Goal: Task Accomplishment & Management: Use online tool/utility

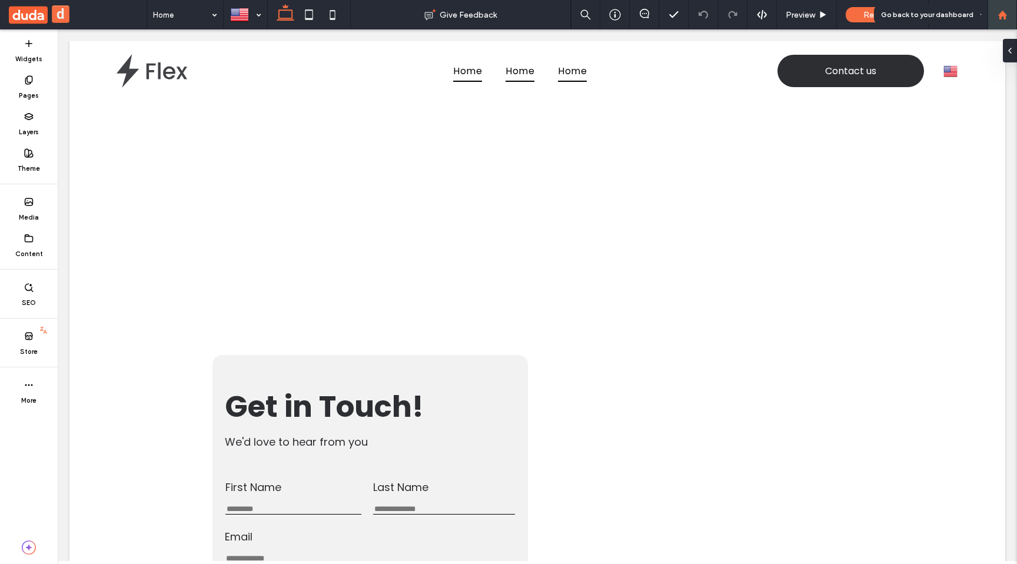
click at [1008, 14] on div at bounding box center [1002, 15] width 28 height 10
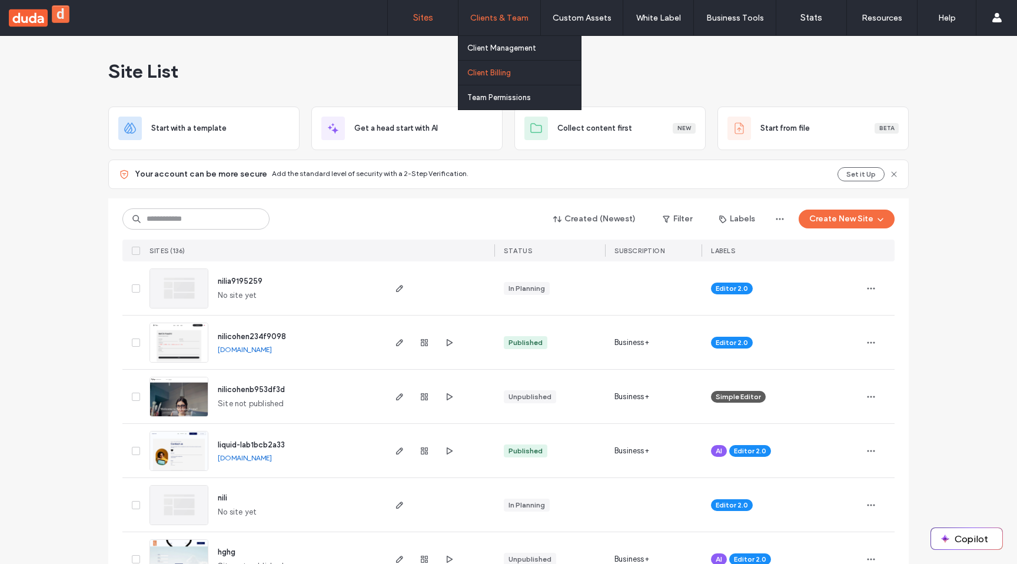
click at [483, 81] on link "Client Billing" at bounding box center [524, 73] width 114 height 24
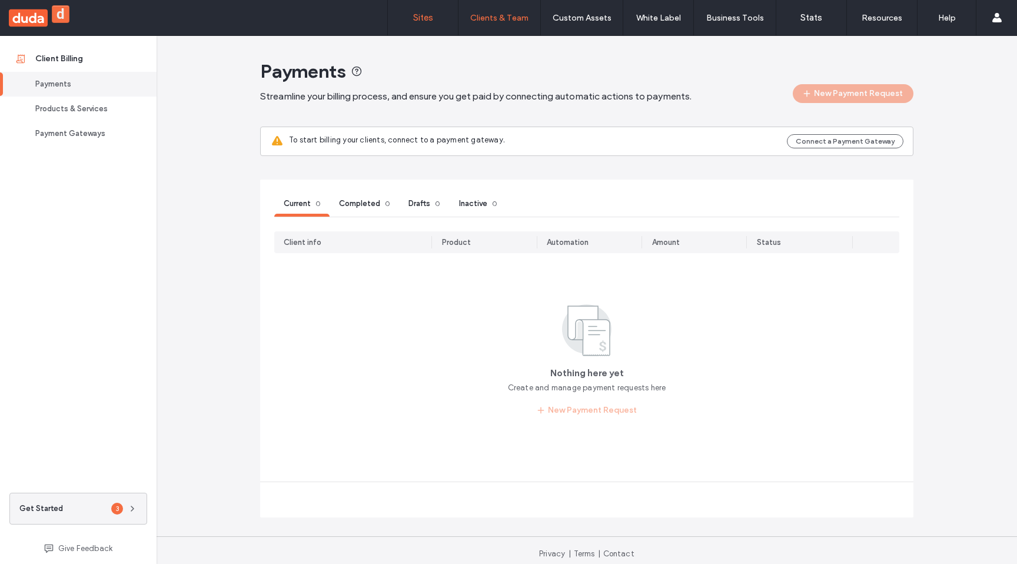
click at [422, 21] on label "Sites" at bounding box center [423, 17] width 20 height 11
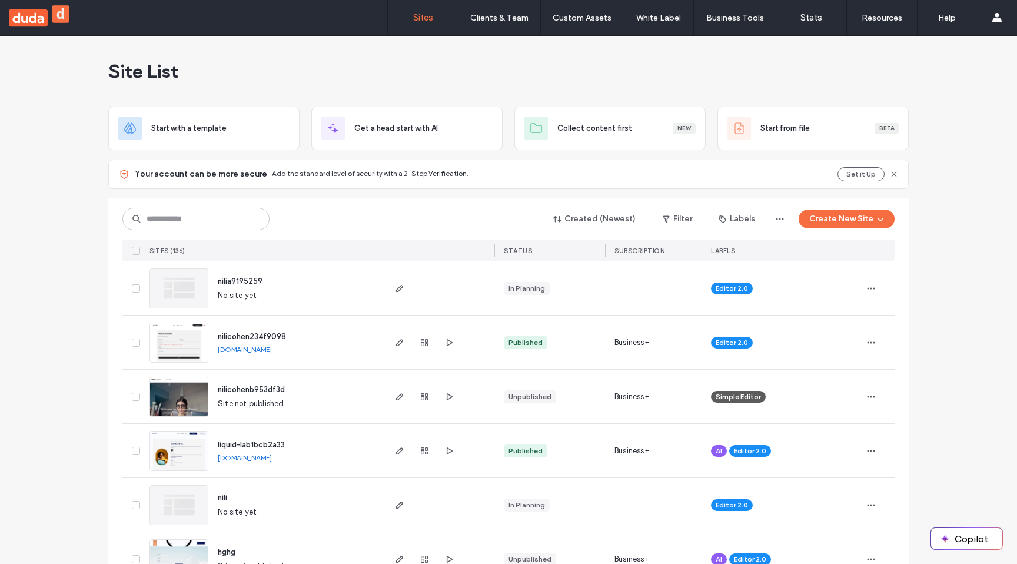
click at [59, 18] on button "d" at bounding box center [61, 14] width 18 height 18
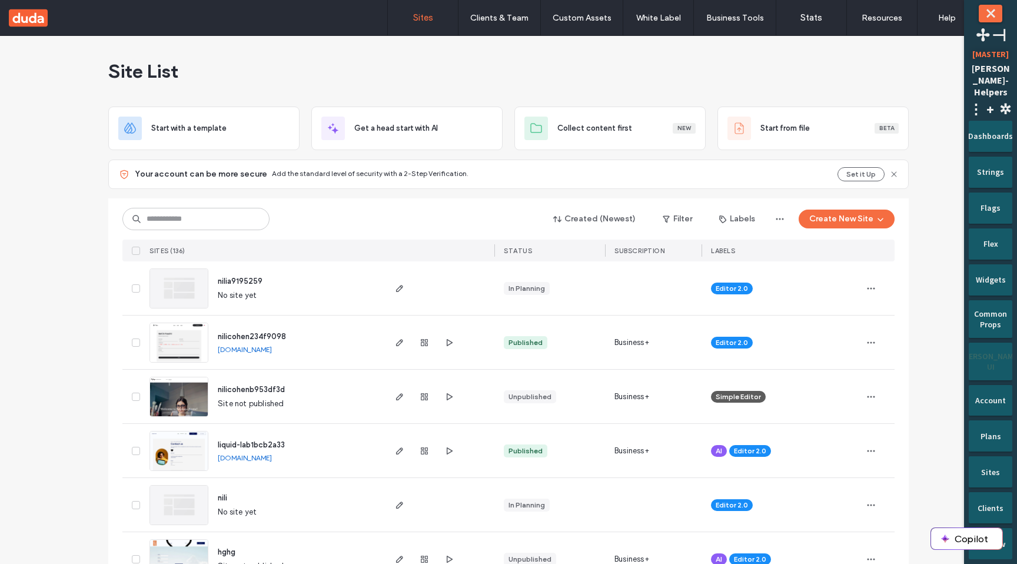
click at [992, 360] on div "[PERSON_NAME] UI" at bounding box center [990, 357] width 27 height 29
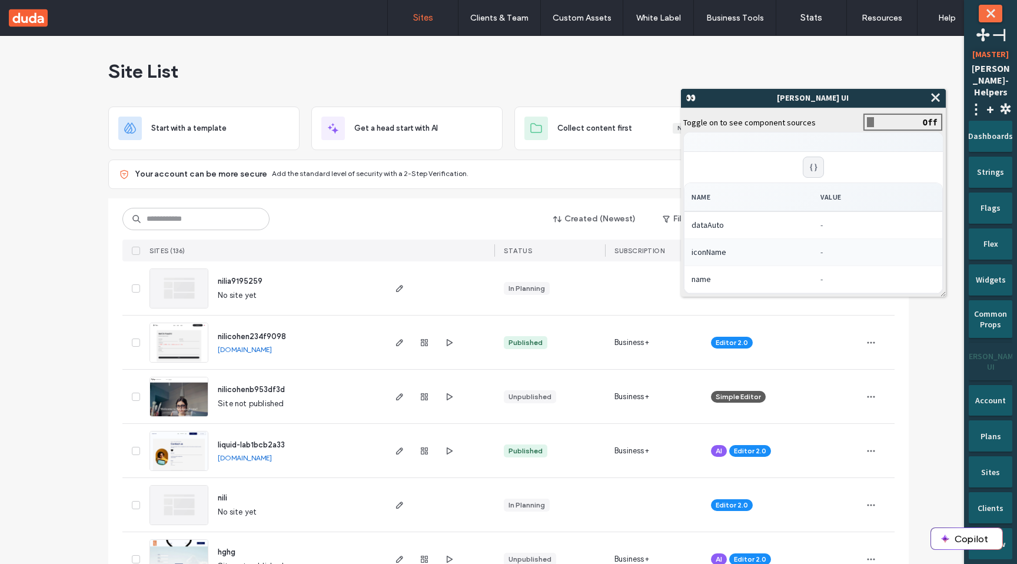
click at [883, 125] on span at bounding box center [903, 122] width 77 height 15
click at [939, 98] on span "⤬" at bounding box center [935, 98] width 12 height 14
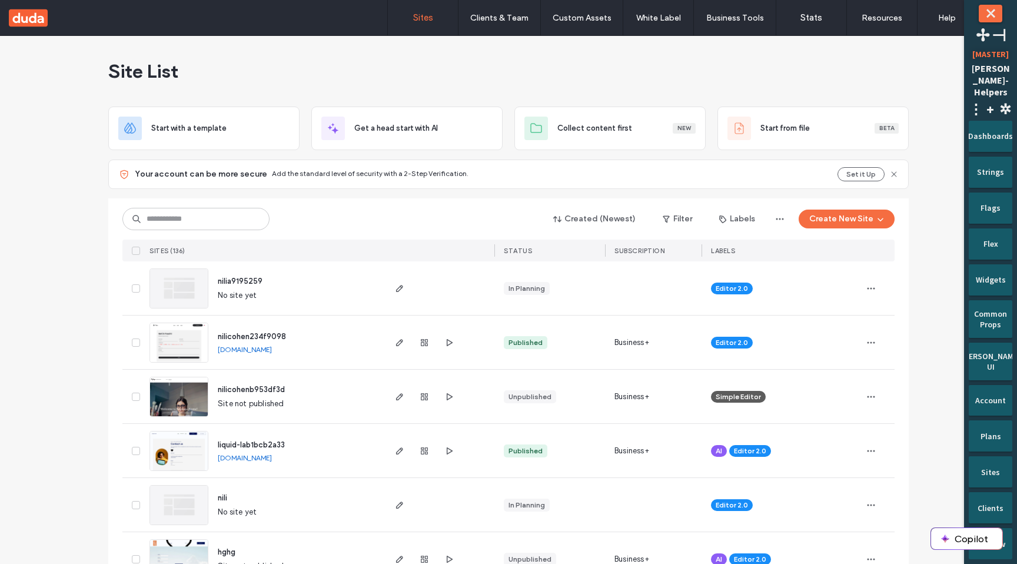
click at [992, 19] on button "⤬" at bounding box center [991, 14] width 24 height 18
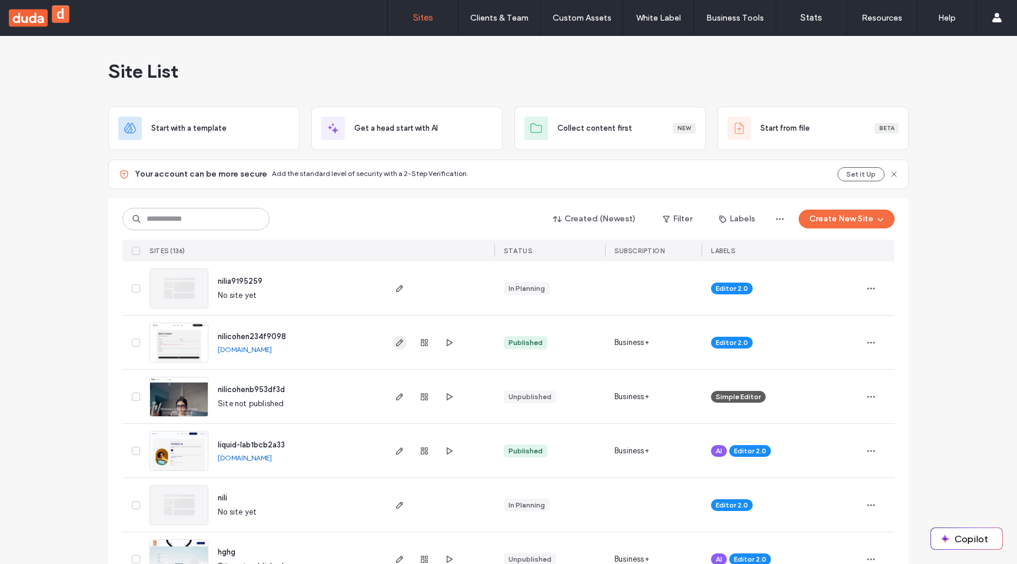
click at [398, 342] on icon "button" at bounding box center [399, 342] width 9 height 9
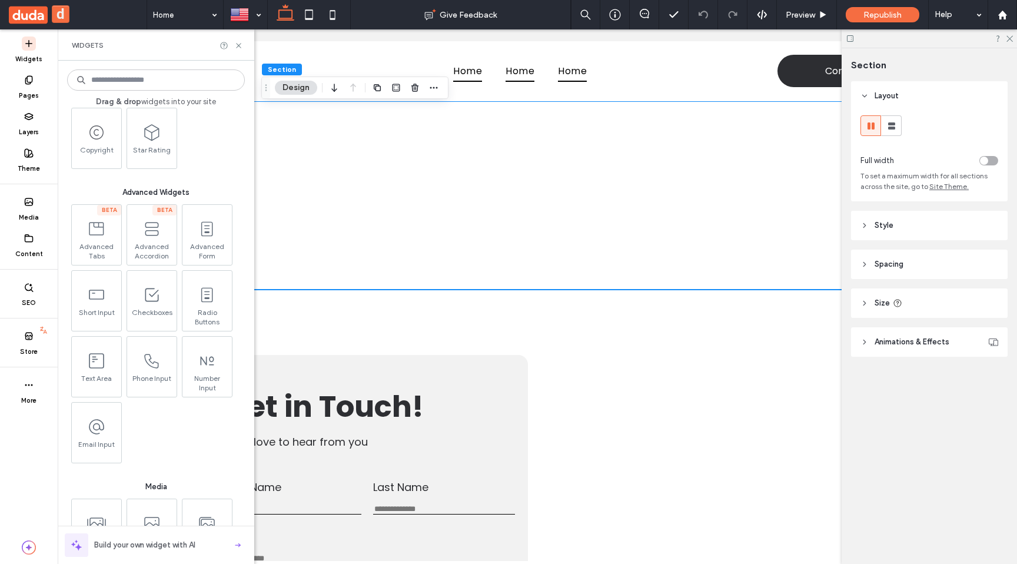
scroll to position [1096, 0]
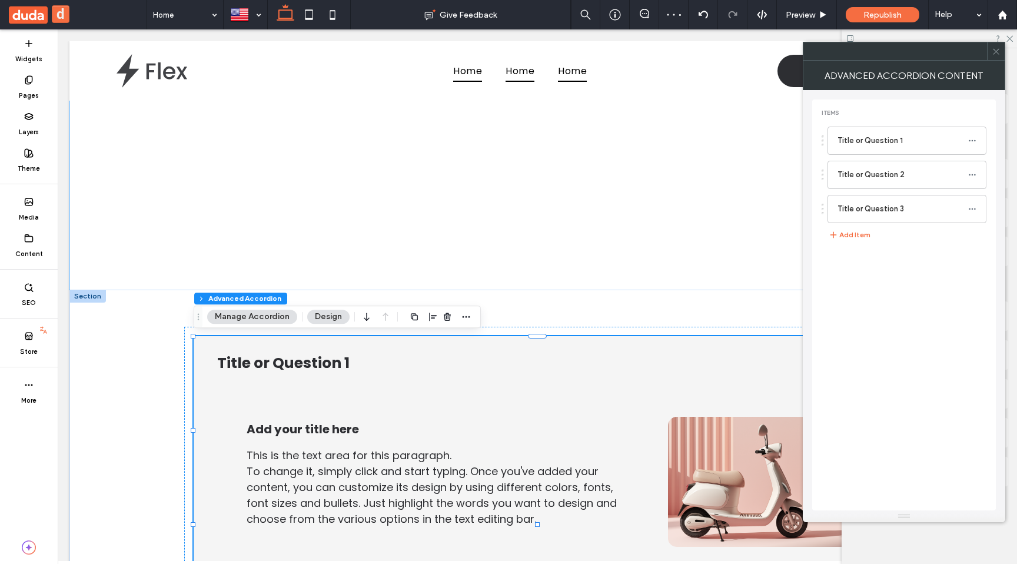
type input "**"
type input "****"
type input "*"
type input "**"
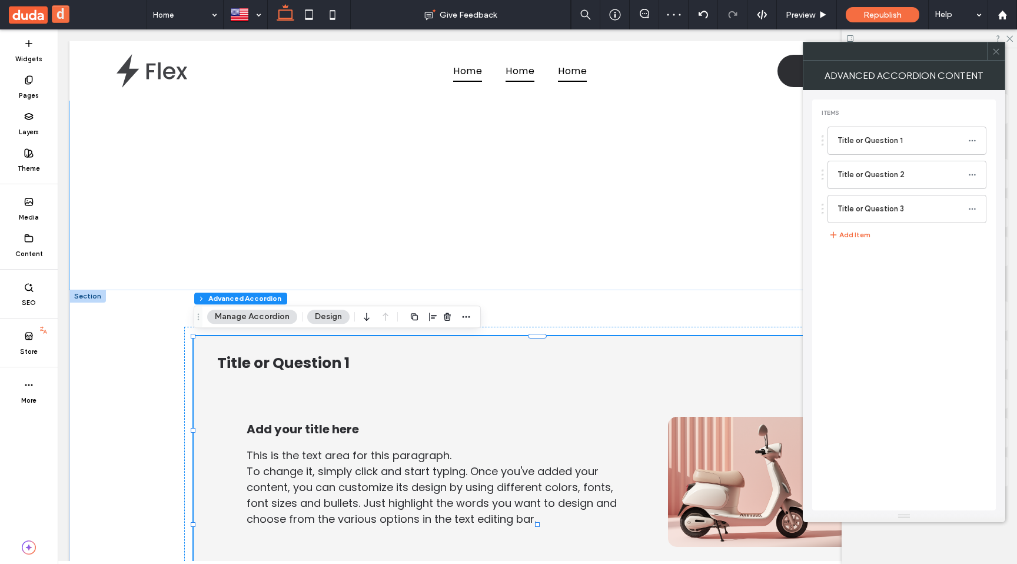
type input "****"
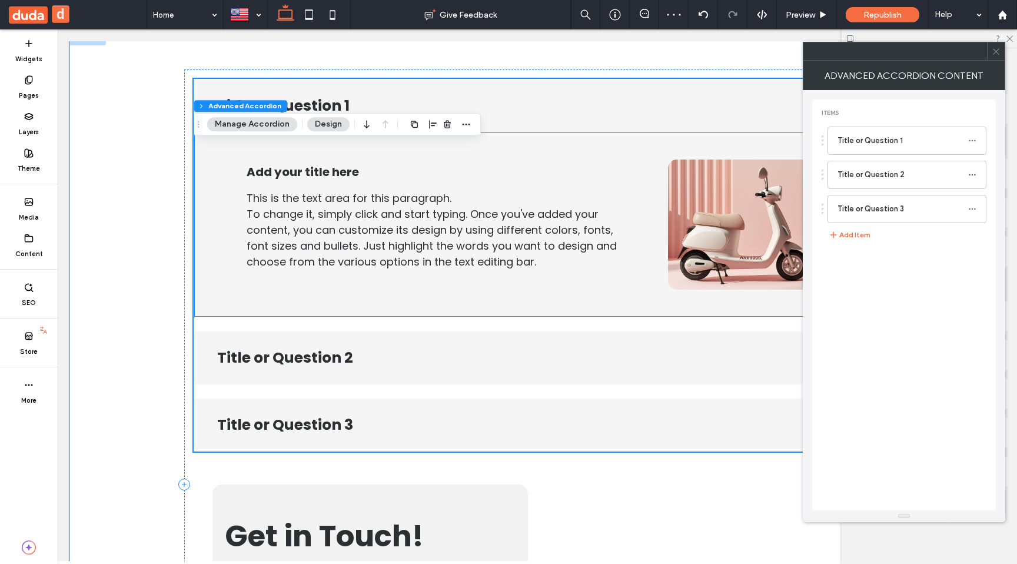
scroll to position [441, 0]
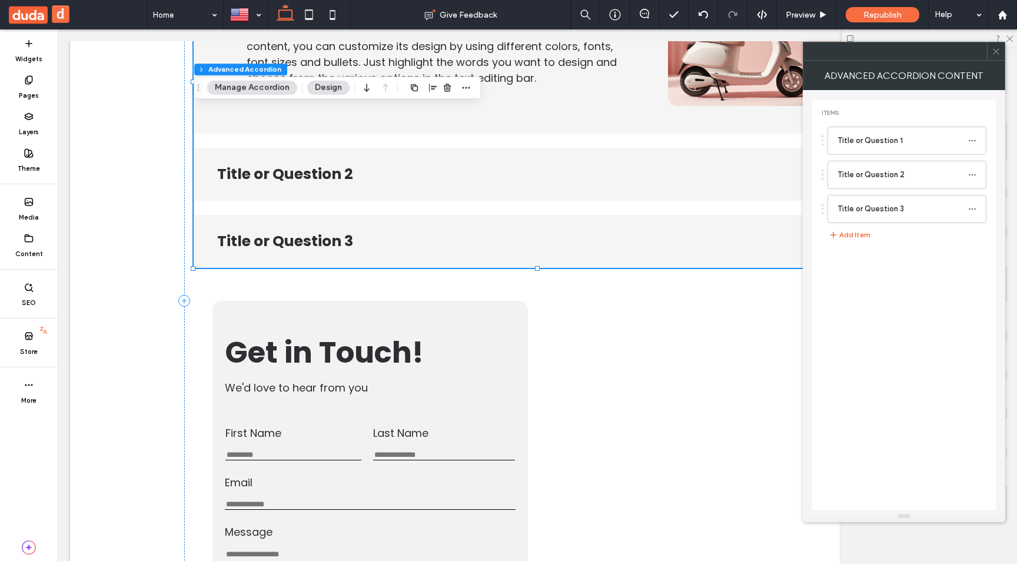
click at [996, 54] on icon at bounding box center [996, 51] width 9 height 9
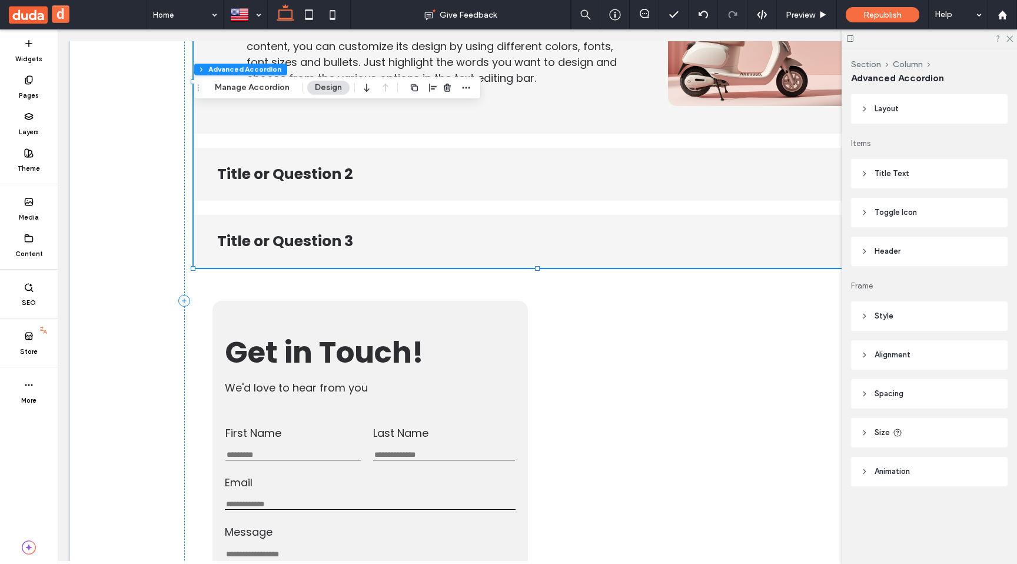
click at [852, 36] on icon at bounding box center [850, 38] width 9 height 9
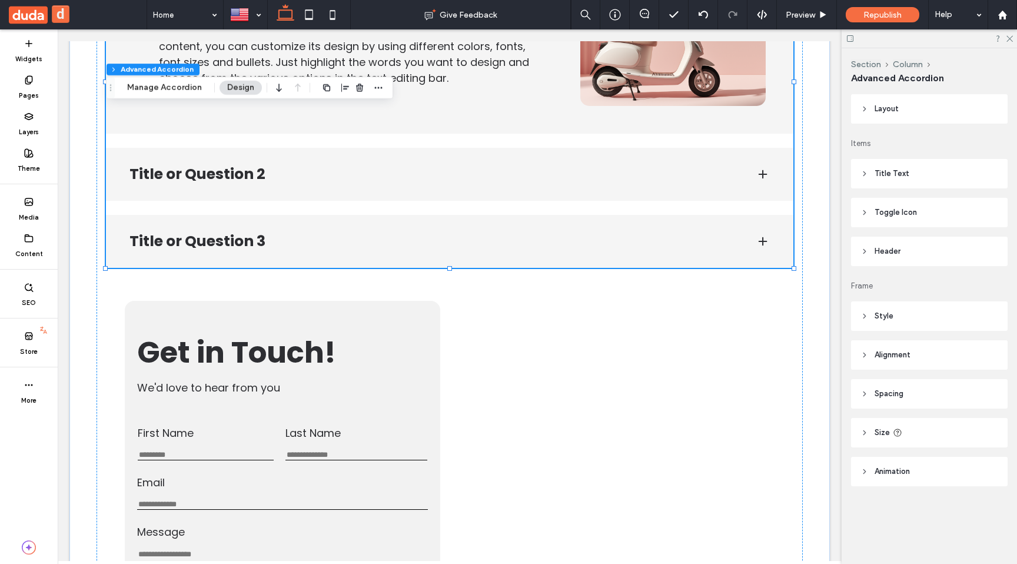
click at [893, 314] on header "Style" at bounding box center [929, 315] width 157 height 29
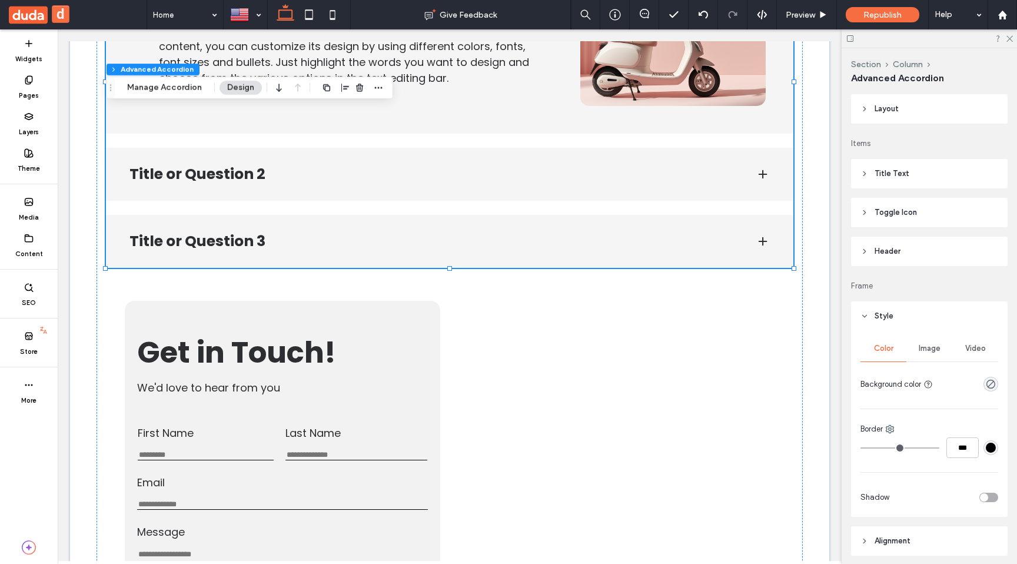
click at [899, 315] on header "Style" at bounding box center [929, 315] width 157 height 29
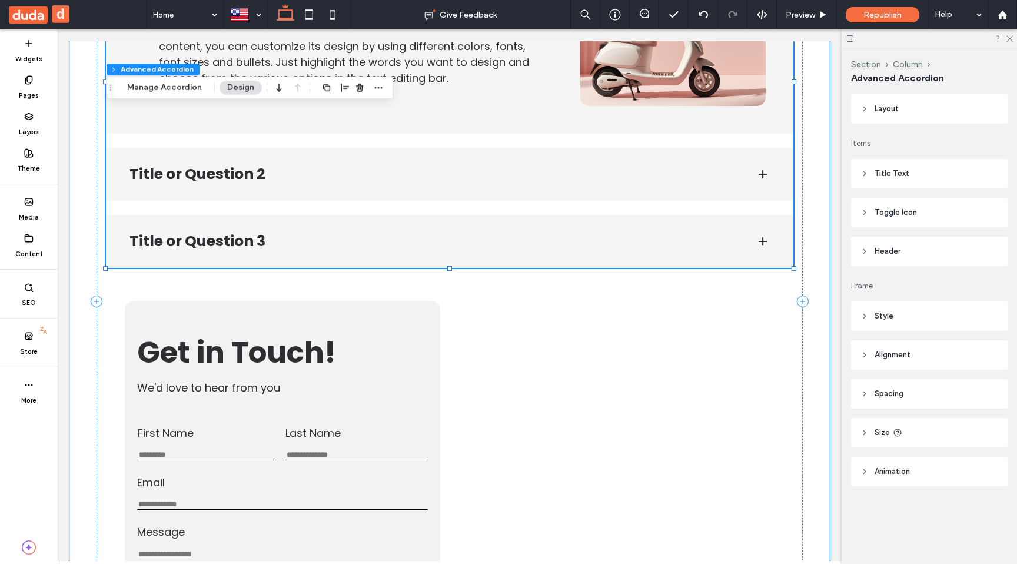
click at [717, 219] on div "Title or Question 3" at bounding box center [449, 241] width 687 height 53
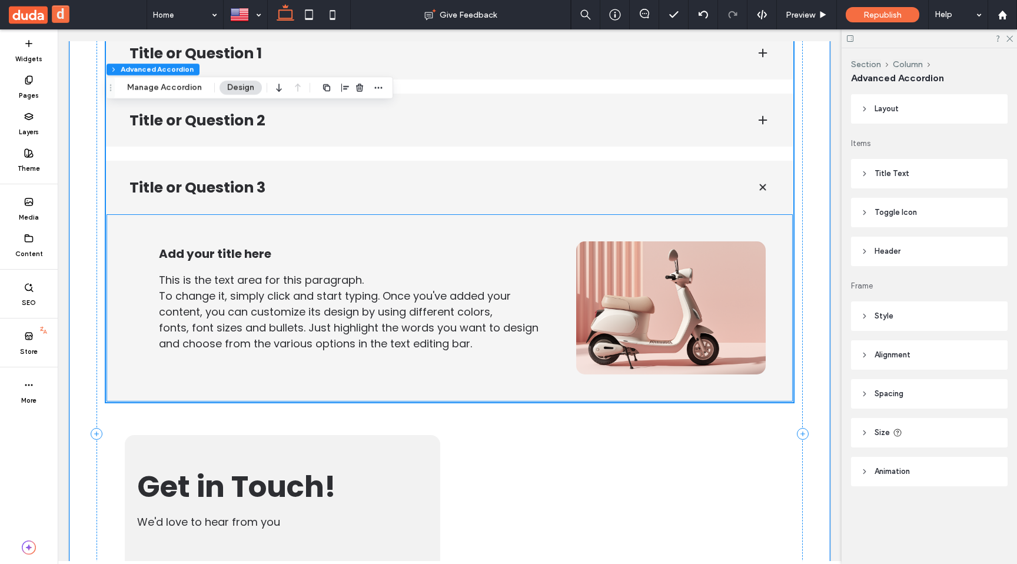
scroll to position [227, 0]
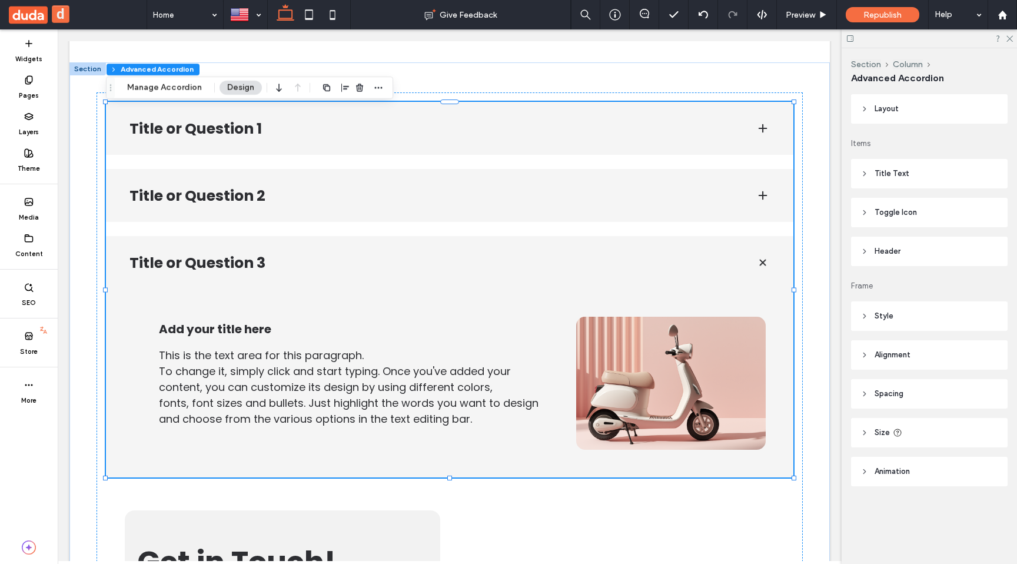
click at [899, 182] on header "Title Text" at bounding box center [929, 173] width 157 height 29
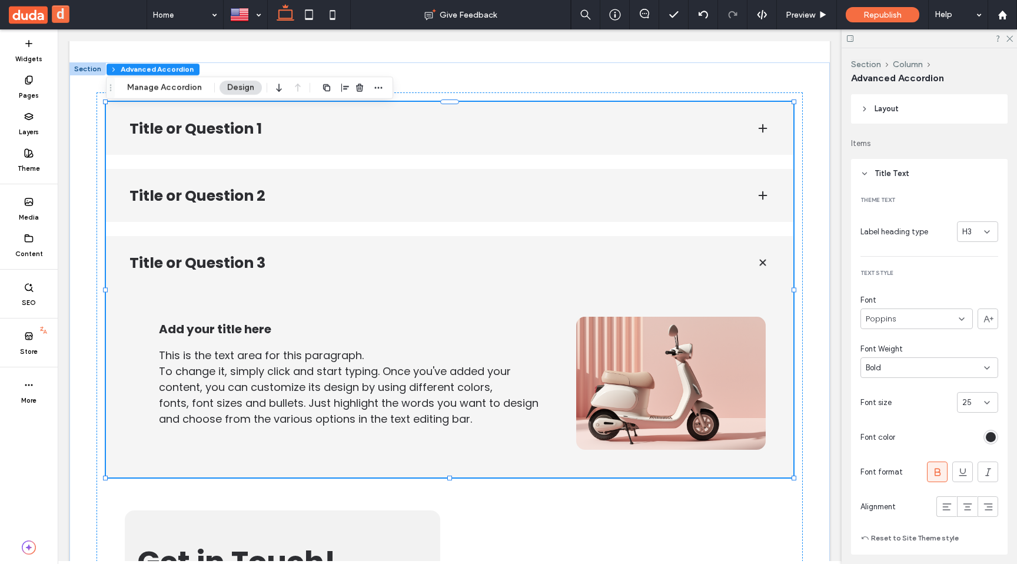
click at [899, 182] on header "Title Text" at bounding box center [929, 173] width 157 height 29
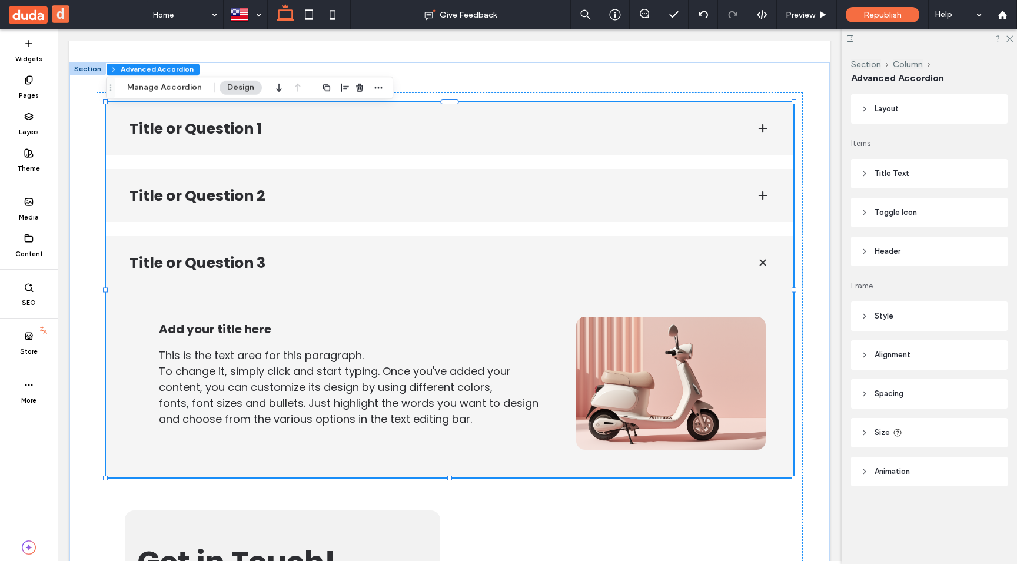
click at [888, 245] on header "Header" at bounding box center [929, 251] width 157 height 29
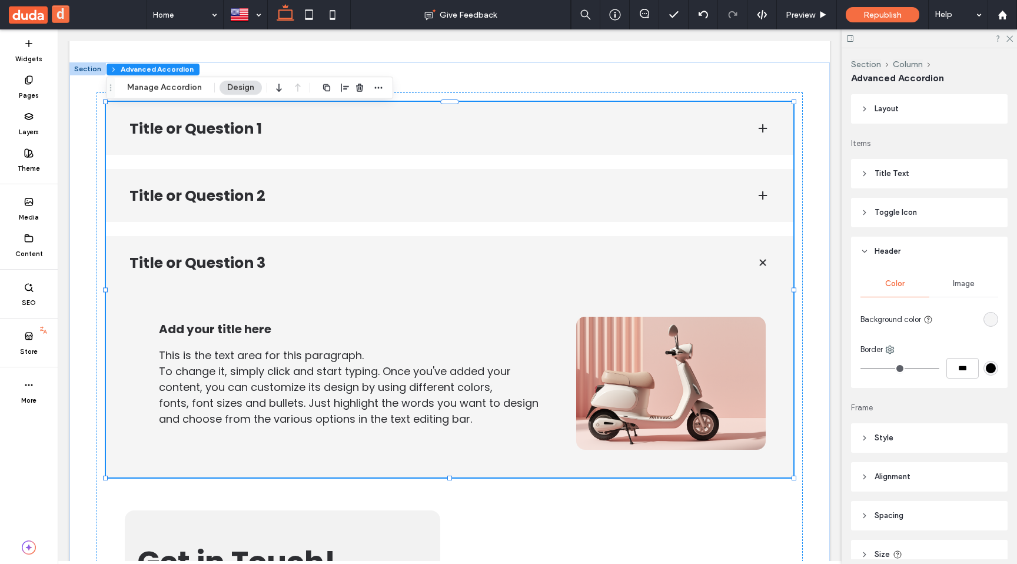
click at [990, 323] on div "rgba(245, 245, 245, 1)" at bounding box center [991, 319] width 10 height 10
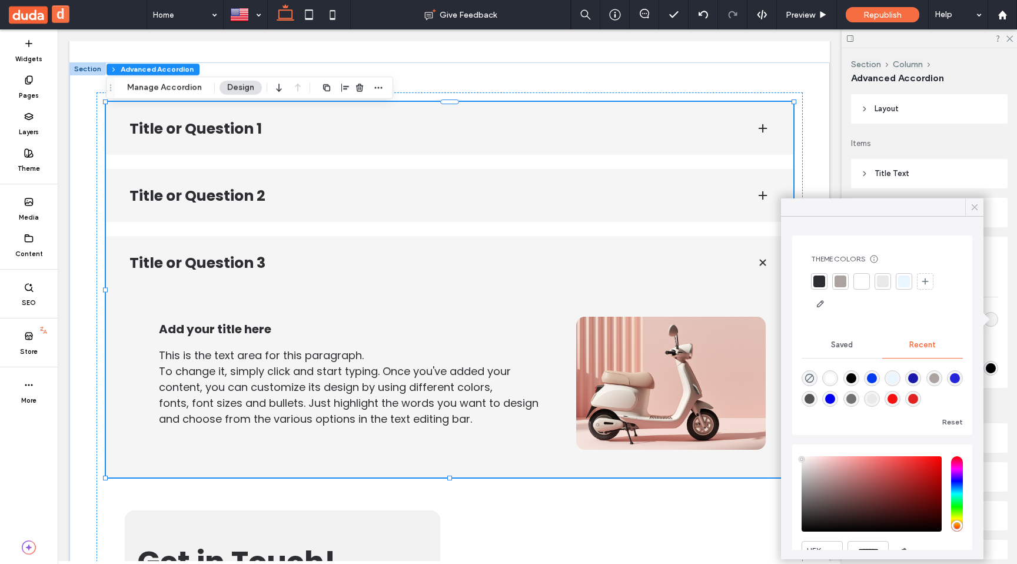
click at [975, 202] on icon at bounding box center [974, 207] width 11 height 11
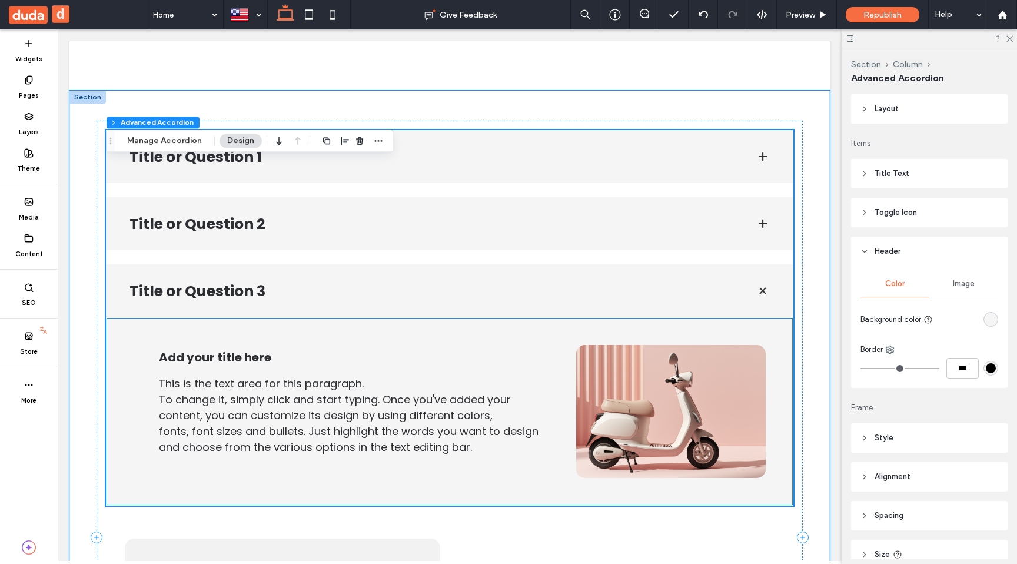
scroll to position [141, 0]
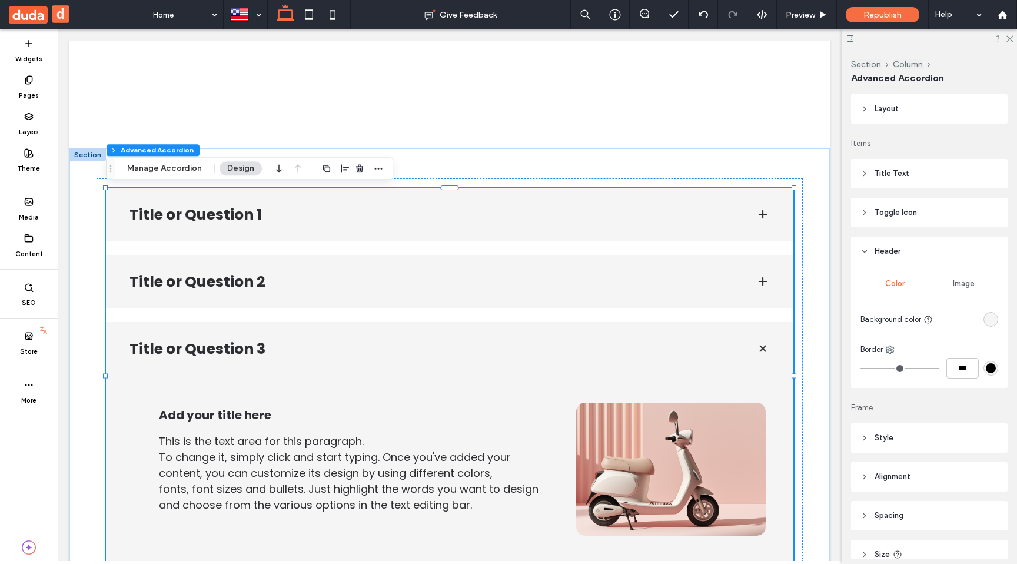
click at [763, 349] on span at bounding box center [762, 348] width 16 height 16
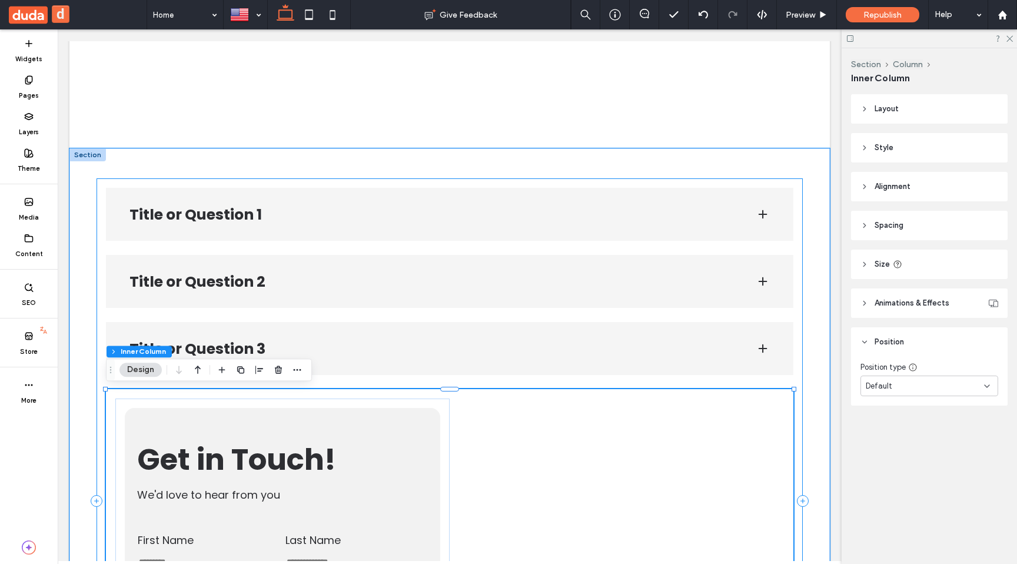
click at [327, 183] on div "Title or Question 1 Add your title here This is the text area for this paragrap…" at bounding box center [450, 500] width 706 height 645
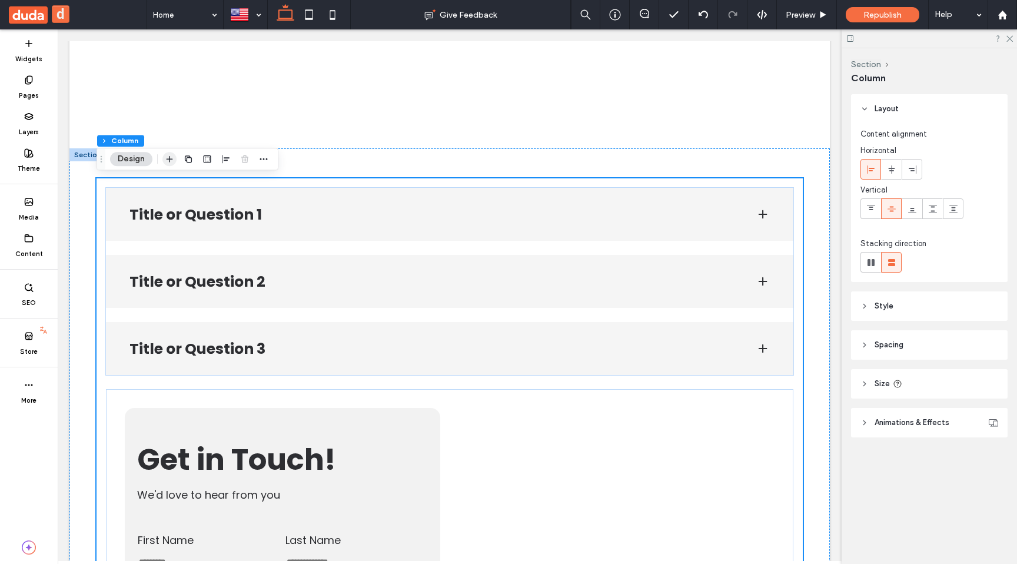
click at [174, 158] on icon "button" at bounding box center [169, 158] width 9 height 9
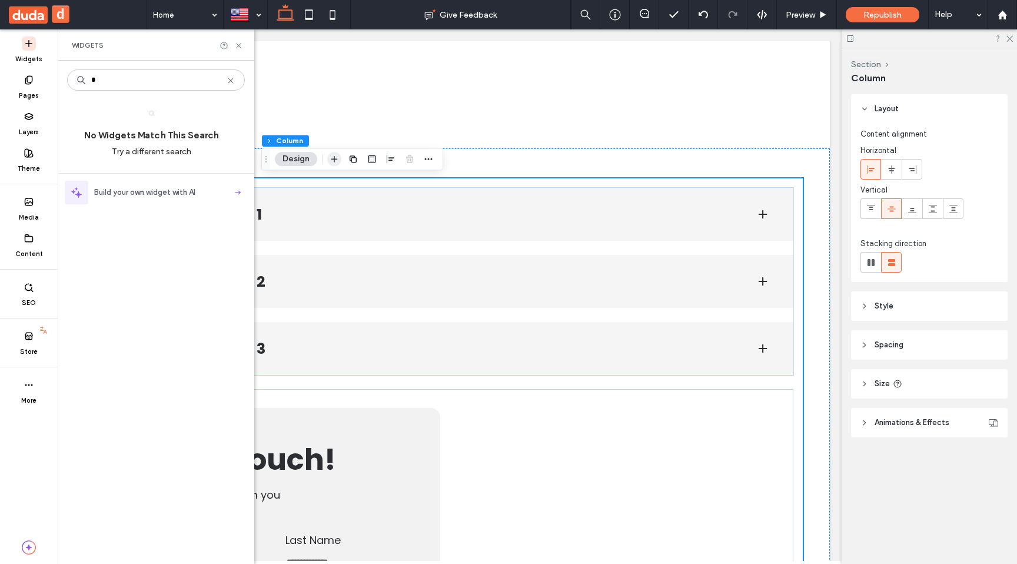
type input "*"
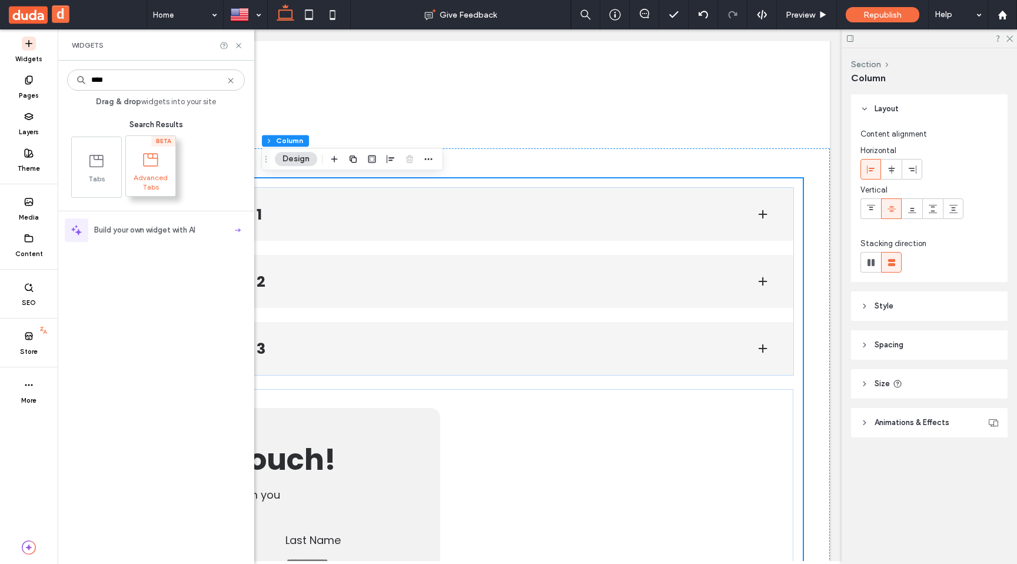
type input "****"
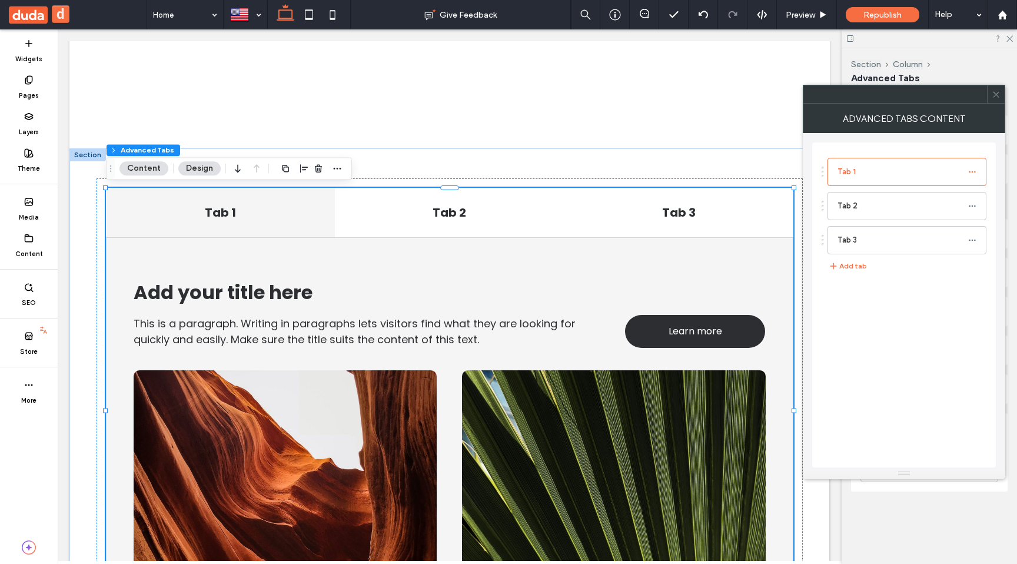
click at [996, 96] on icon at bounding box center [996, 94] width 9 height 9
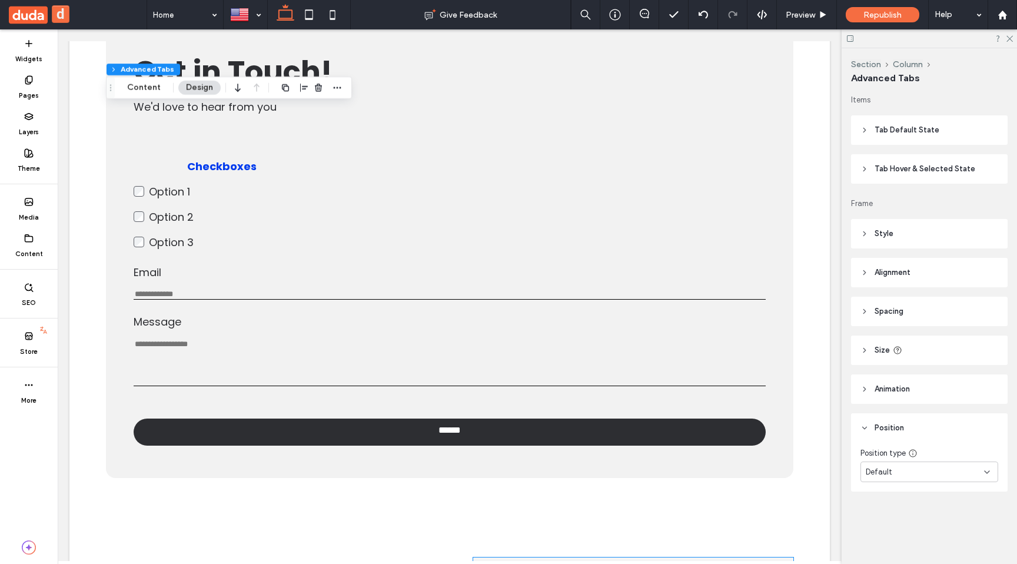
scroll to position [1414, 0]
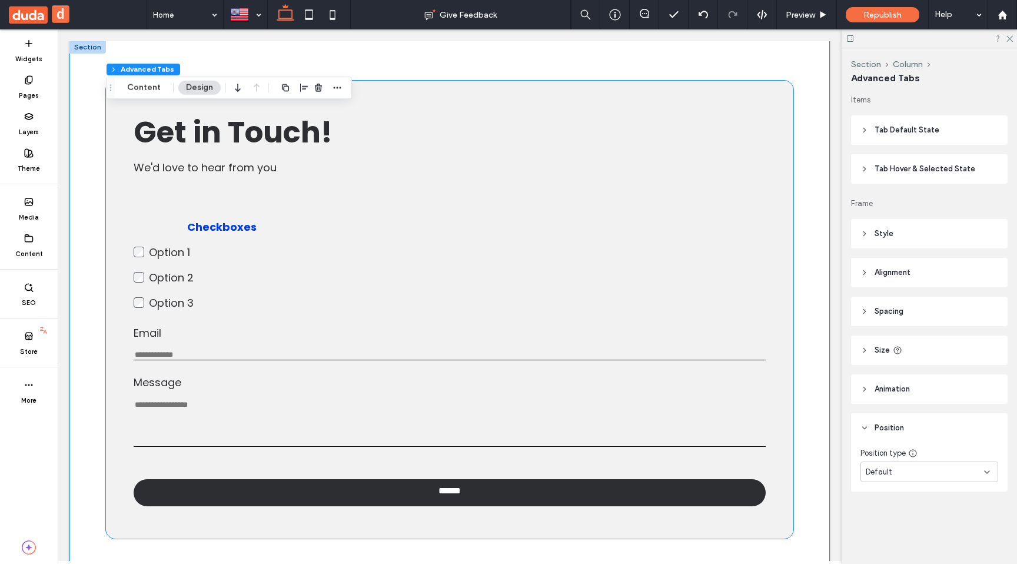
click at [709, 240] on div "Checkboxes Option 1 Option 2 Option 3 This is required Email Enter an email Use…" at bounding box center [450, 326] width 633 height 242
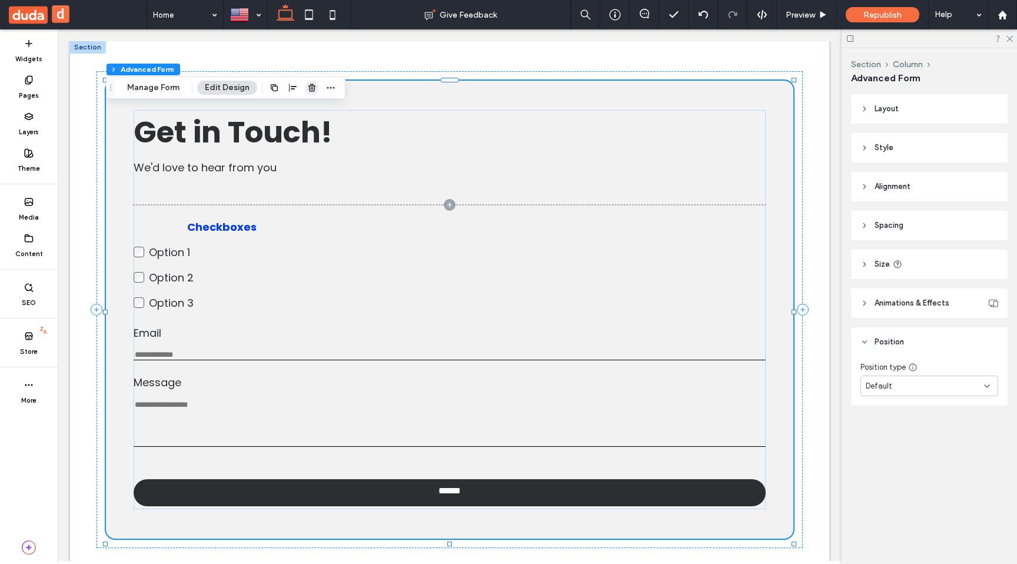
click at [310, 91] on use "button" at bounding box center [311, 88] width 7 height 8
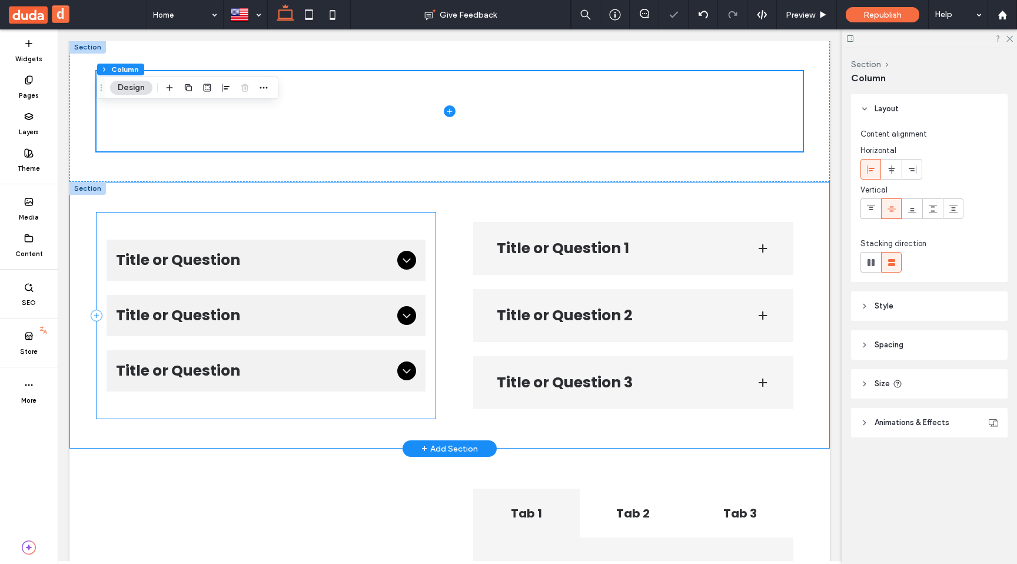
click at [212, 234] on div "Title or Question Describe the item or answer the question so that site visitor…" at bounding box center [266, 315] width 339 height 206
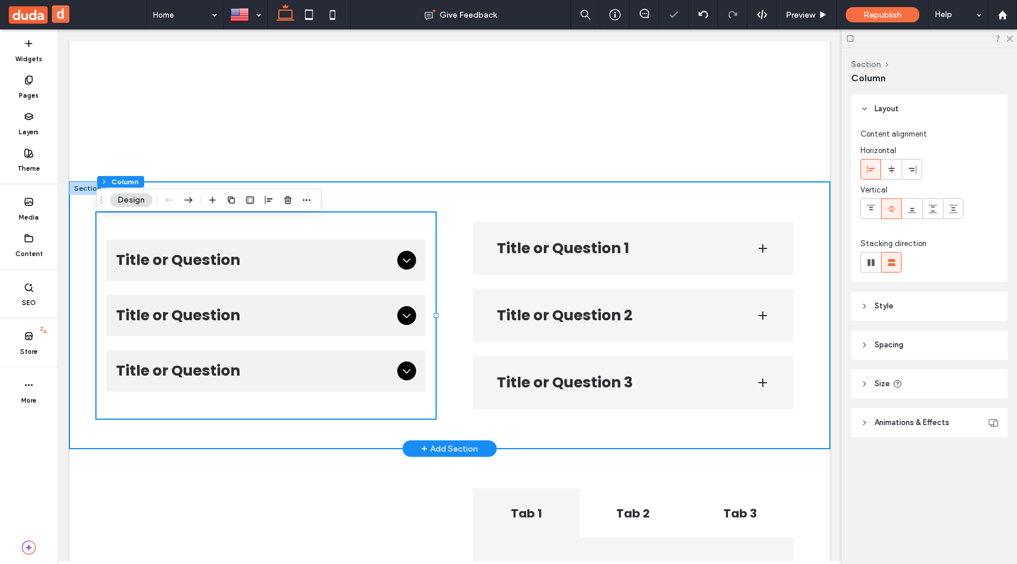
click at [81, 218] on div "Title or Question Describe the item or answer the question so that site visitor…" at bounding box center [449, 315] width 760 height 267
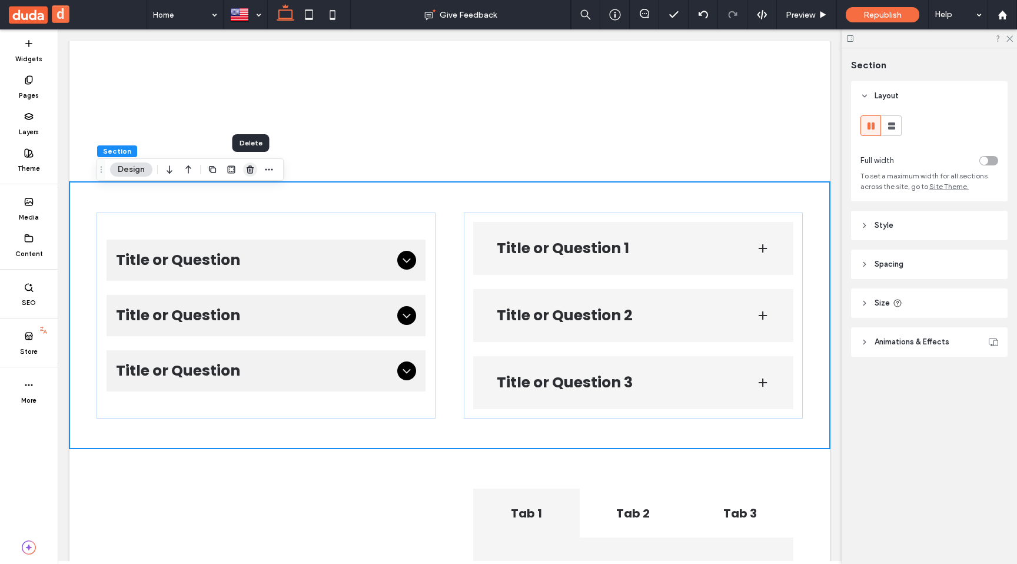
click at [250, 168] on icon "button" at bounding box center [249, 169] width 9 height 9
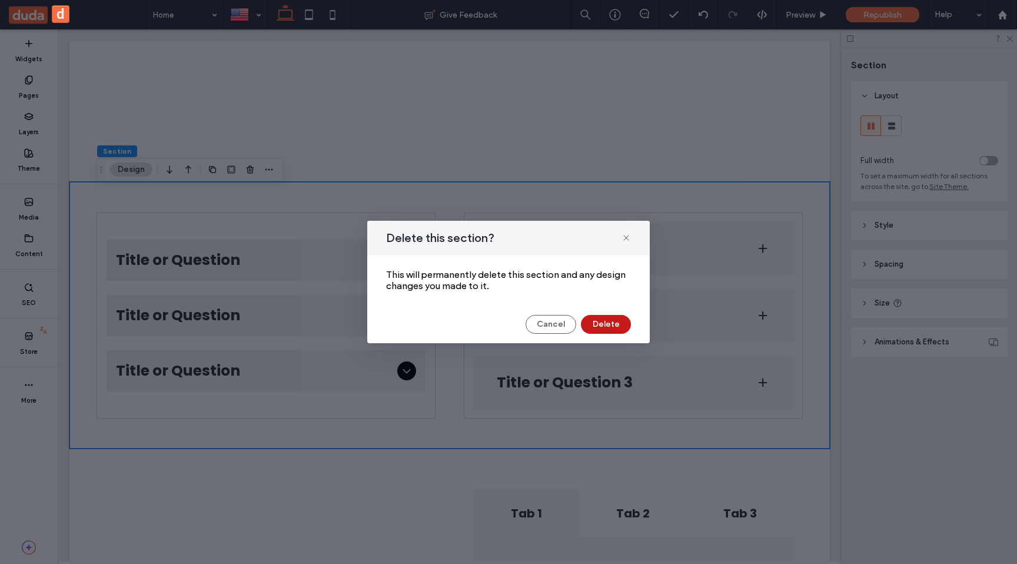
click at [625, 330] on button "Delete" at bounding box center [606, 324] width 50 height 19
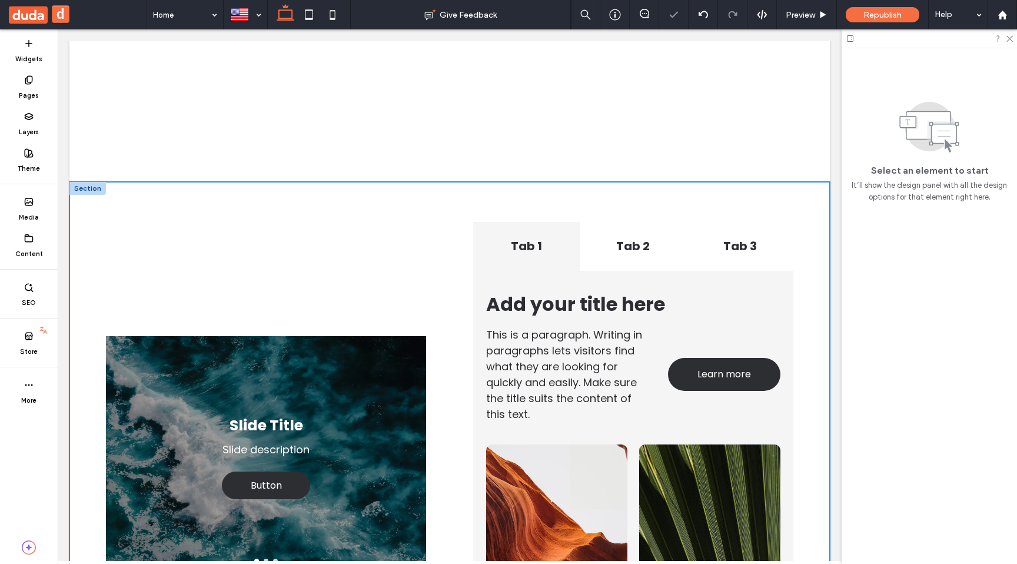
click at [142, 209] on div "Slide Title Slide description Button Button Slide Title Slide description Butto…" at bounding box center [450, 457] width 706 height 550
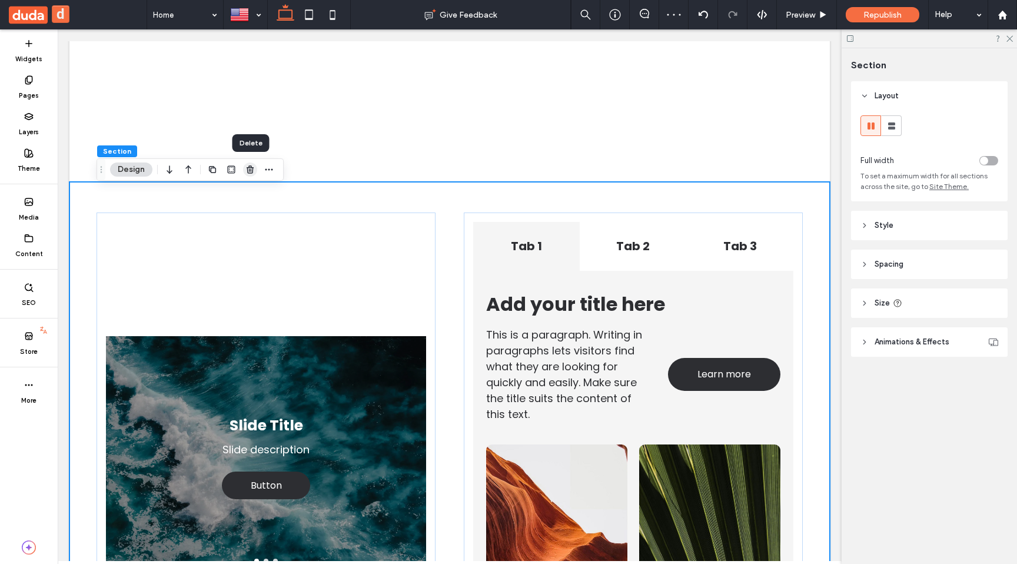
click at [246, 169] on icon "button" at bounding box center [249, 169] width 9 height 9
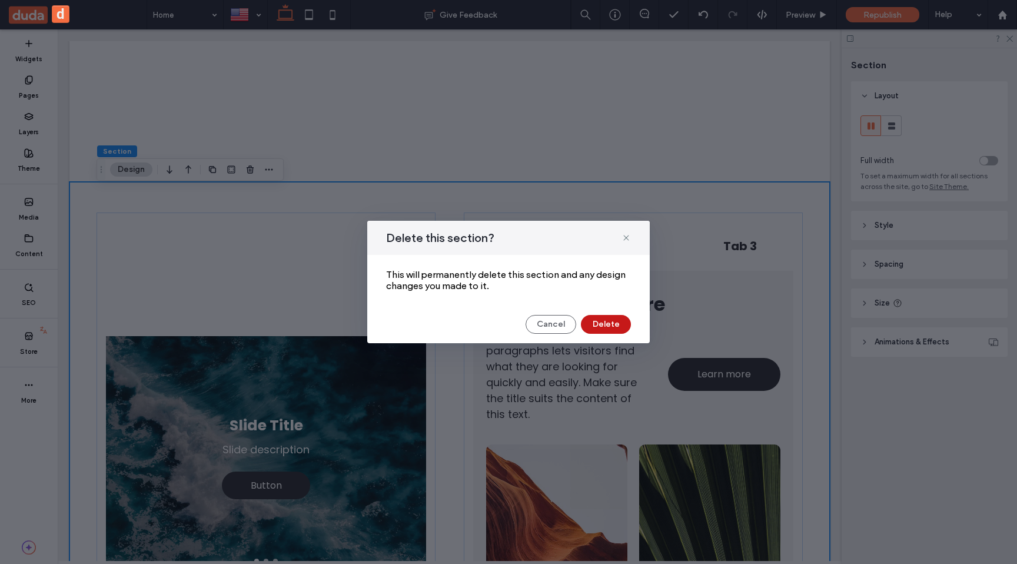
click at [594, 322] on button "Delete" at bounding box center [606, 324] width 50 height 19
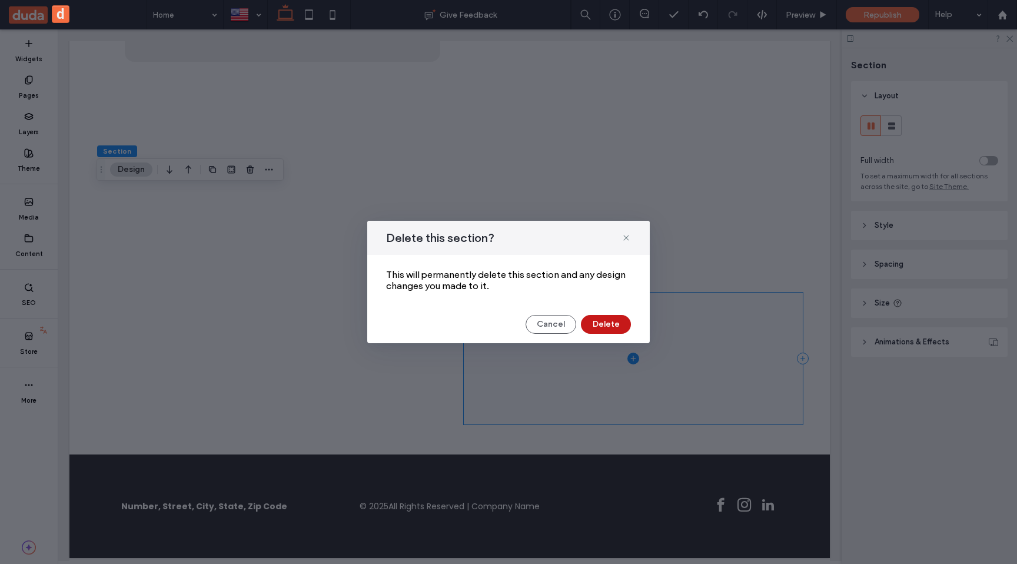
scroll to position [1341, 0]
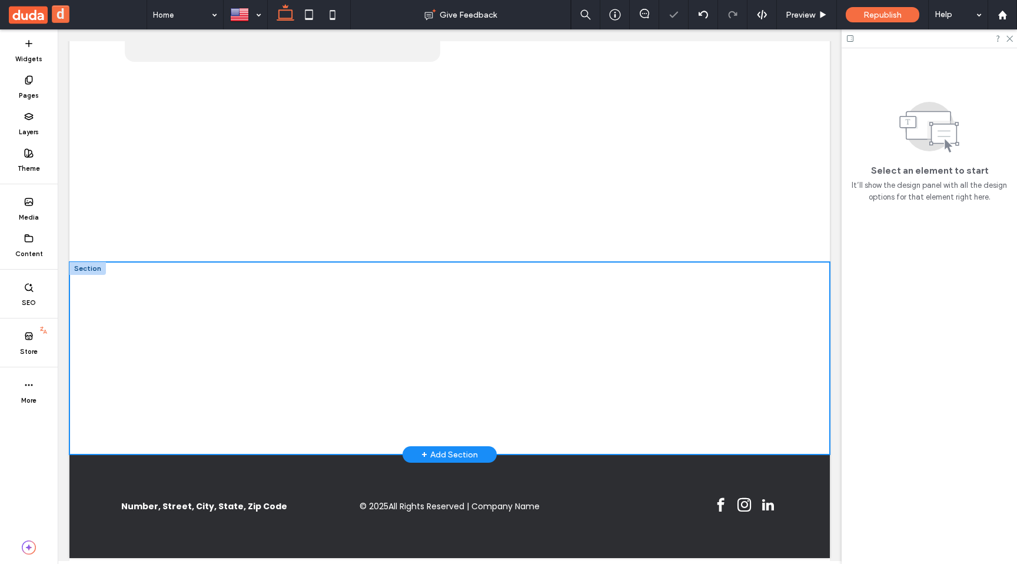
click at [300, 280] on div at bounding box center [450, 358] width 706 height 192
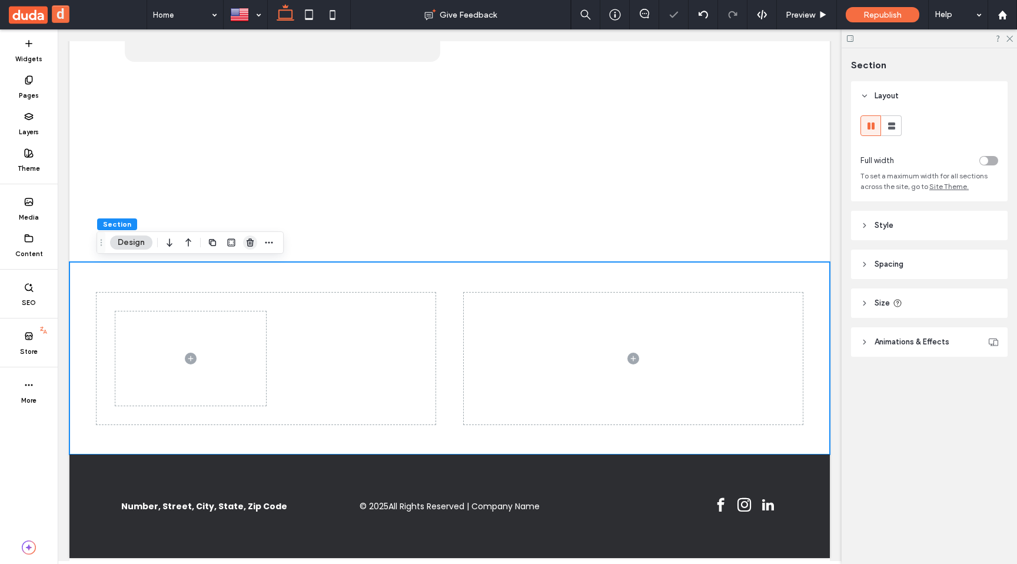
click at [245, 247] on span "button" at bounding box center [250, 242] width 14 height 14
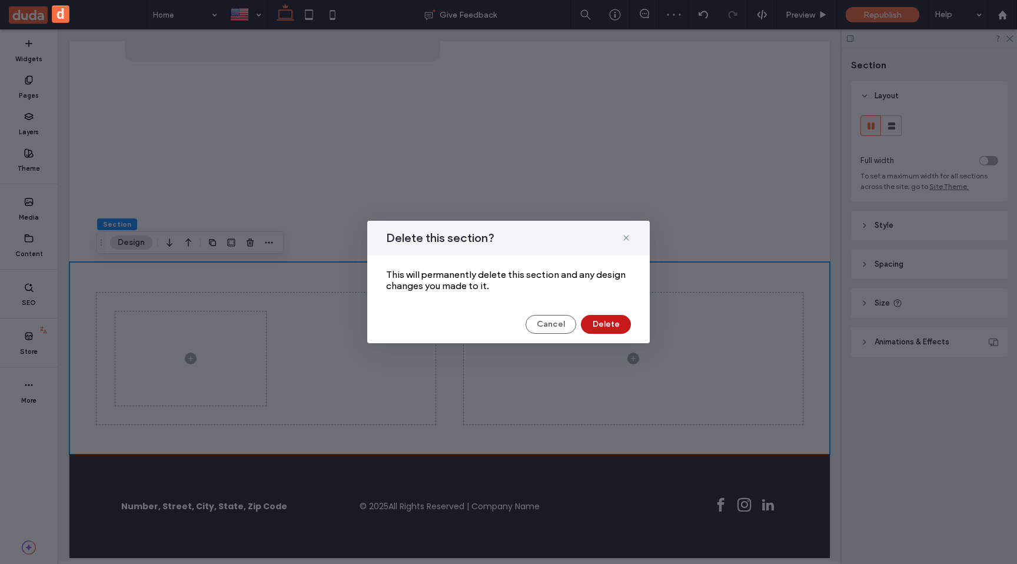
click at [601, 323] on button "Delete" at bounding box center [606, 324] width 50 height 19
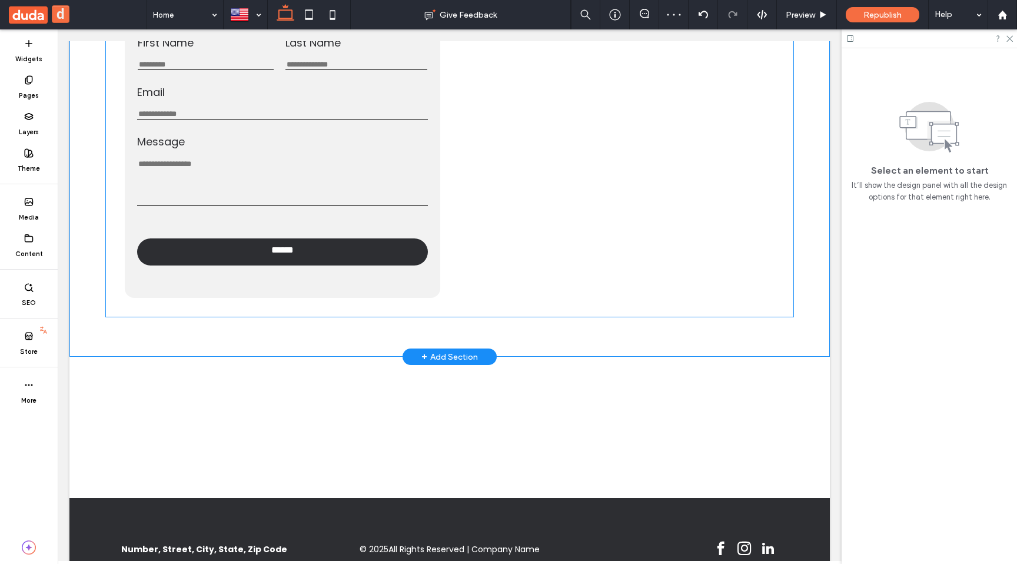
scroll to position [1096, 0]
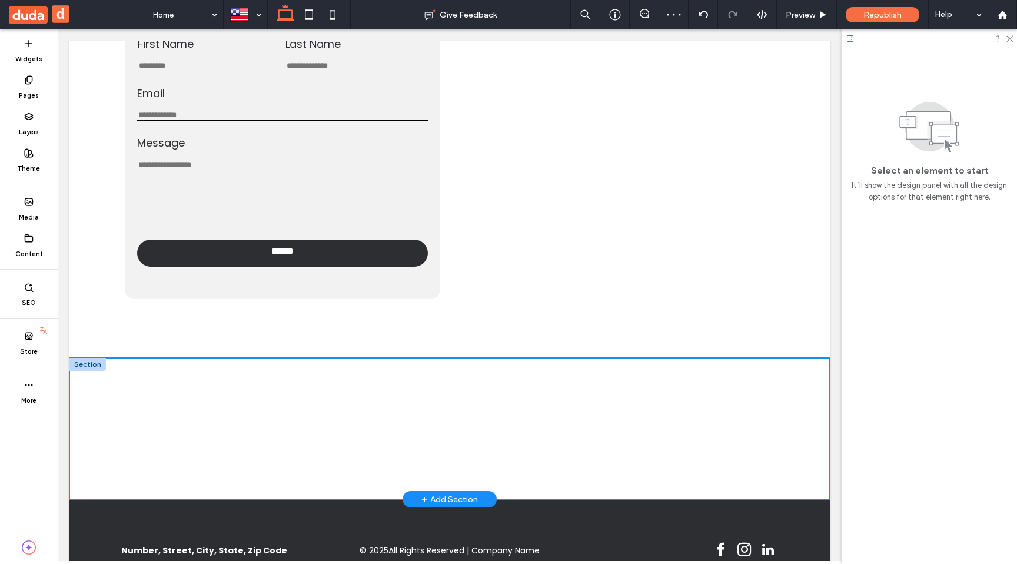
click at [326, 383] on div at bounding box center [450, 428] width 706 height 141
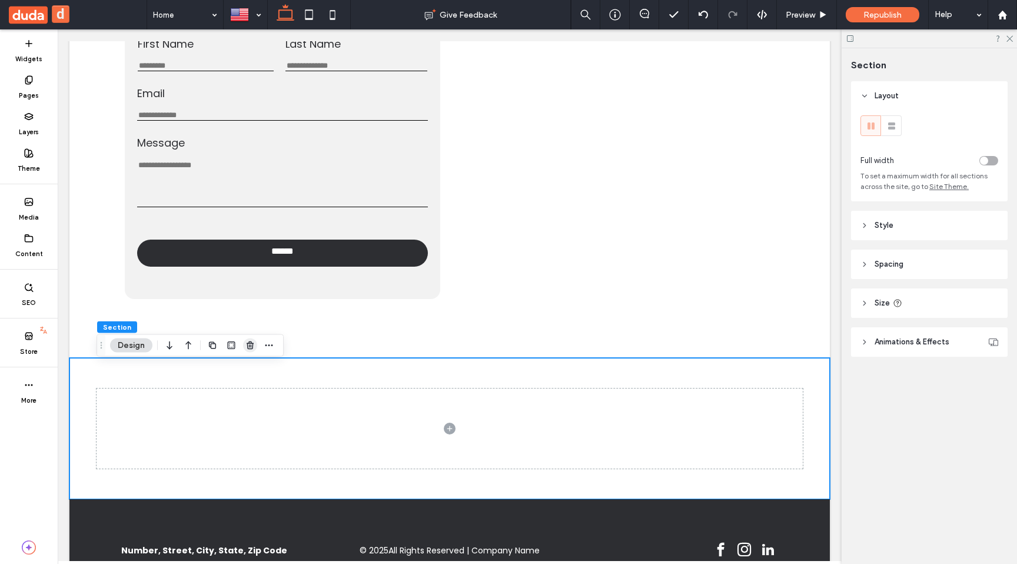
click at [251, 348] on icon "button" at bounding box center [249, 345] width 9 height 9
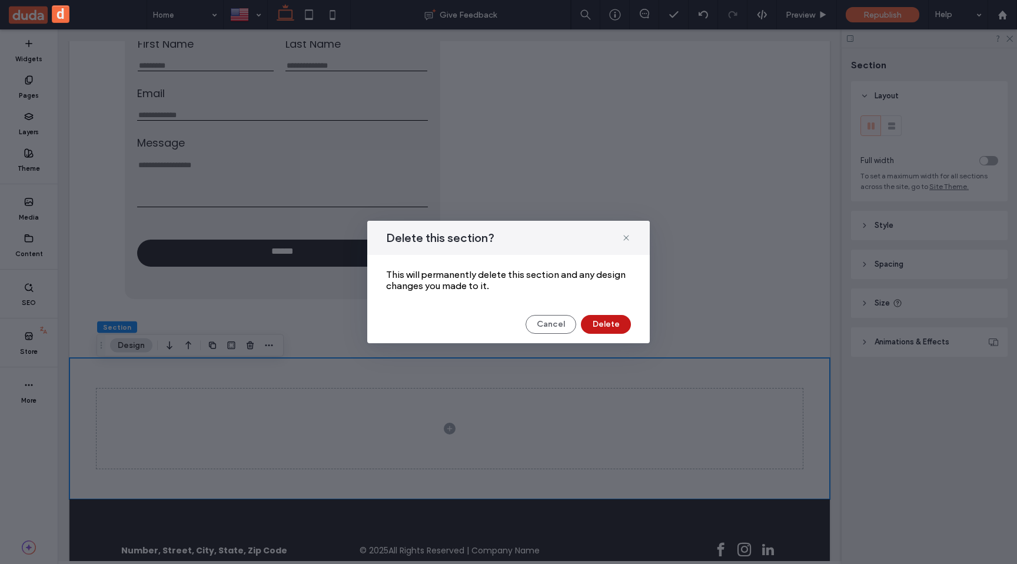
click at [600, 320] on button "Delete" at bounding box center [606, 324] width 50 height 19
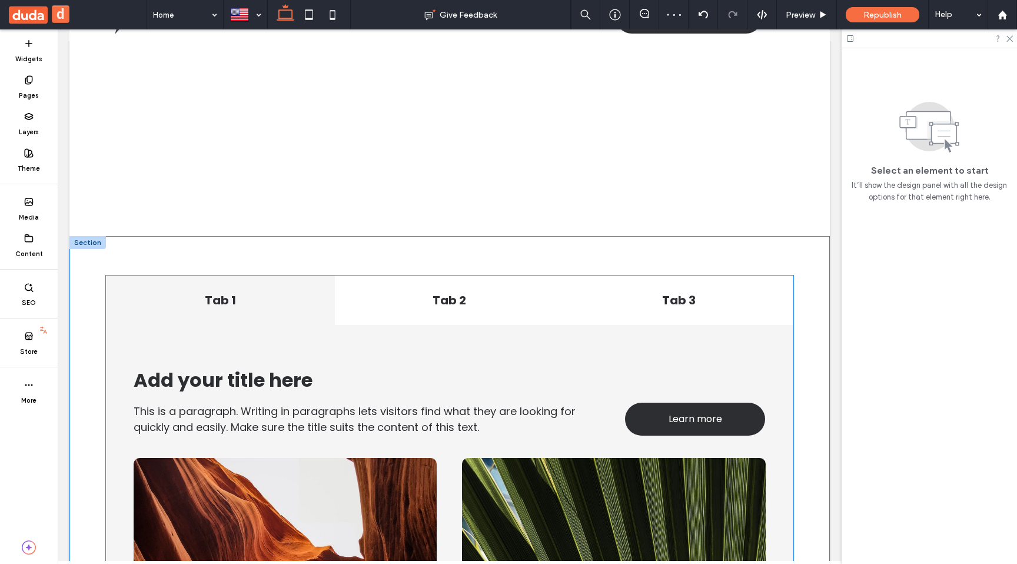
scroll to position [0, 0]
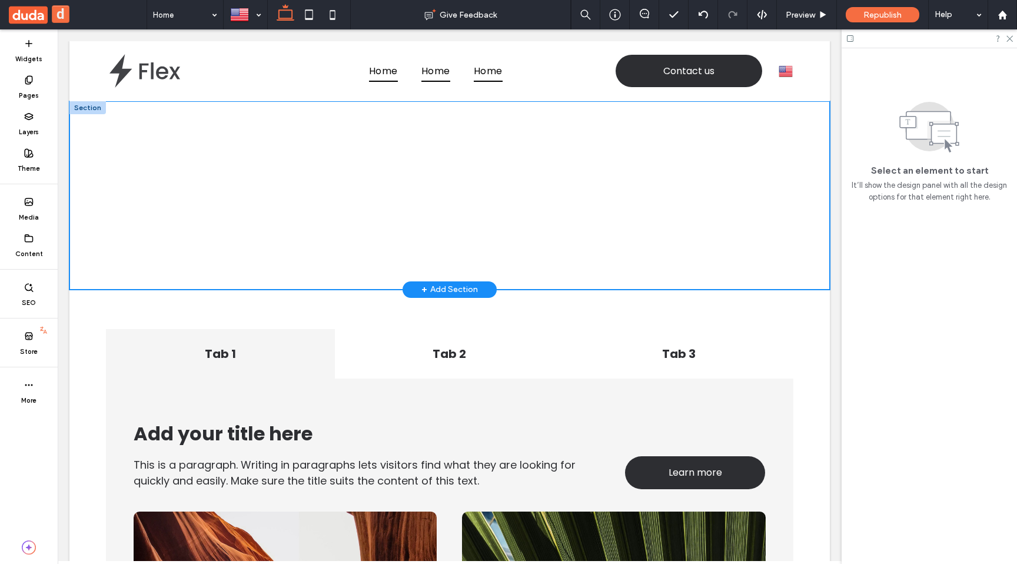
click at [344, 214] on div at bounding box center [450, 195] width 706 height 188
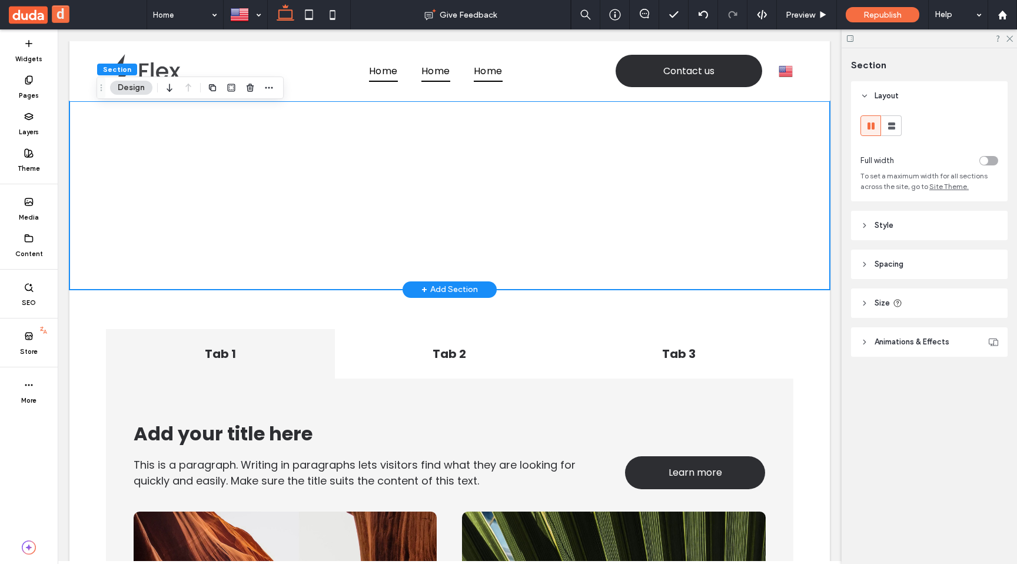
click at [241, 135] on div at bounding box center [450, 195] width 706 height 188
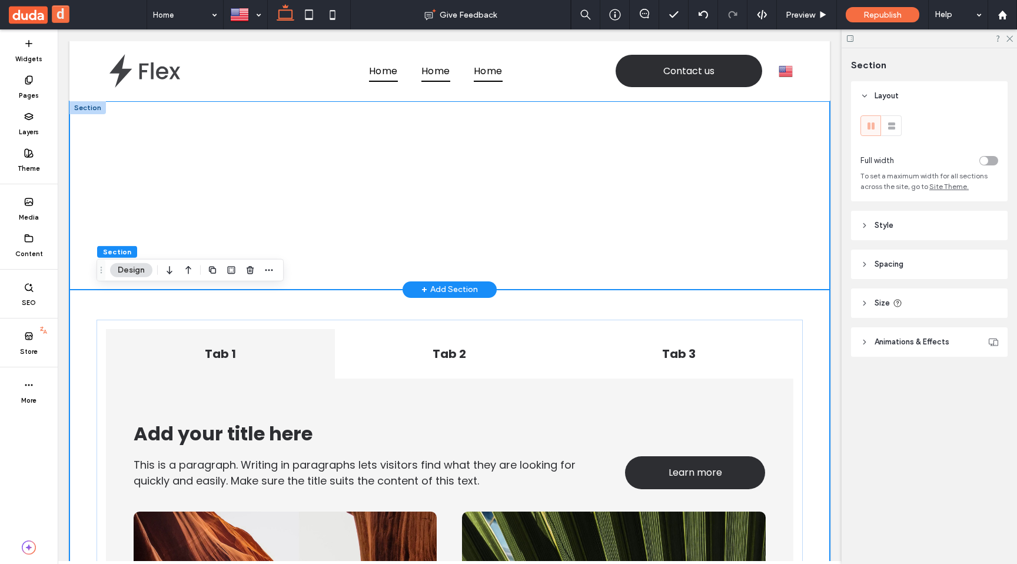
click at [158, 221] on div at bounding box center [450, 195] width 706 height 188
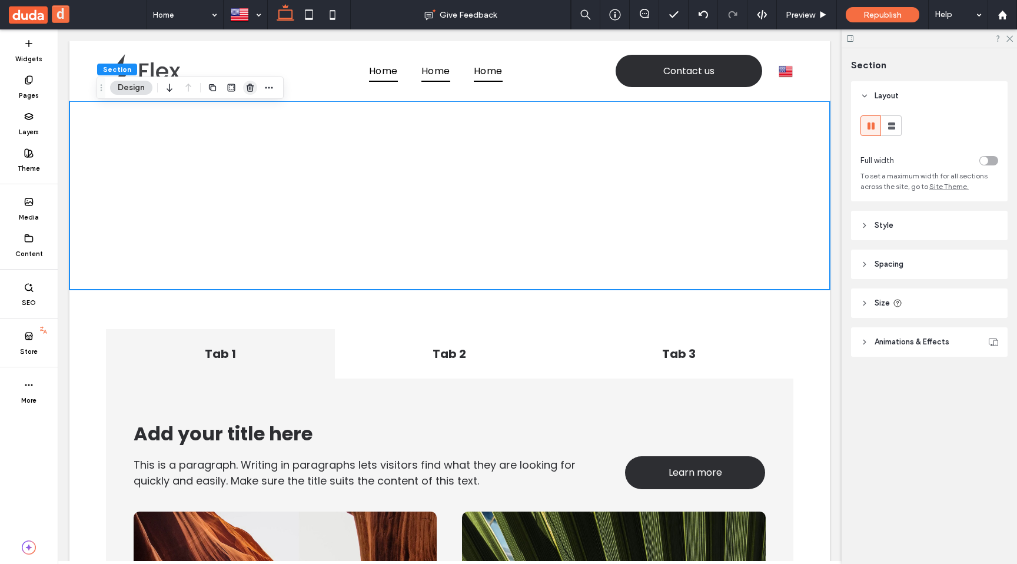
click at [248, 87] on icon "button" at bounding box center [249, 87] width 9 height 9
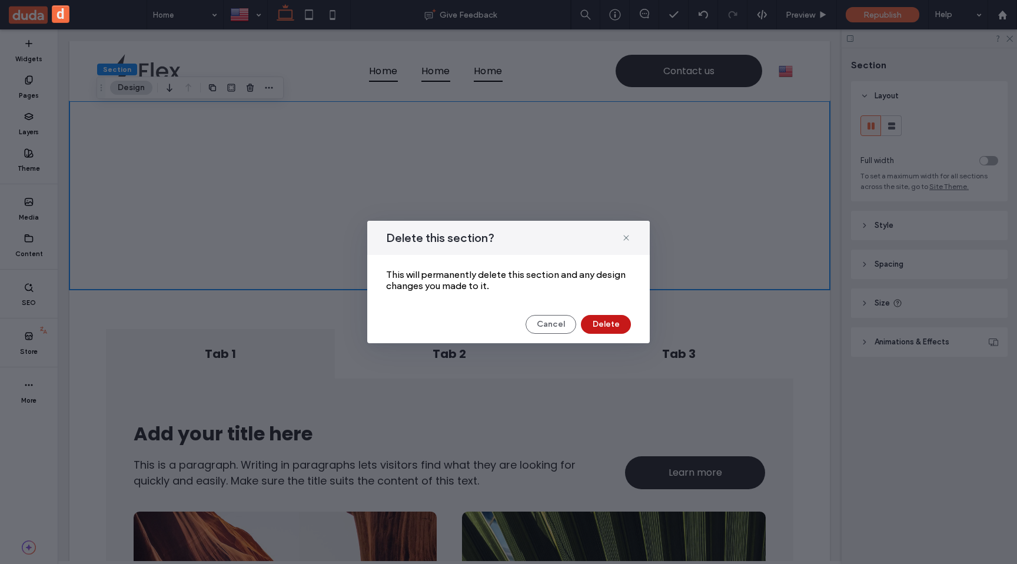
click at [597, 328] on button "Delete" at bounding box center [606, 324] width 50 height 19
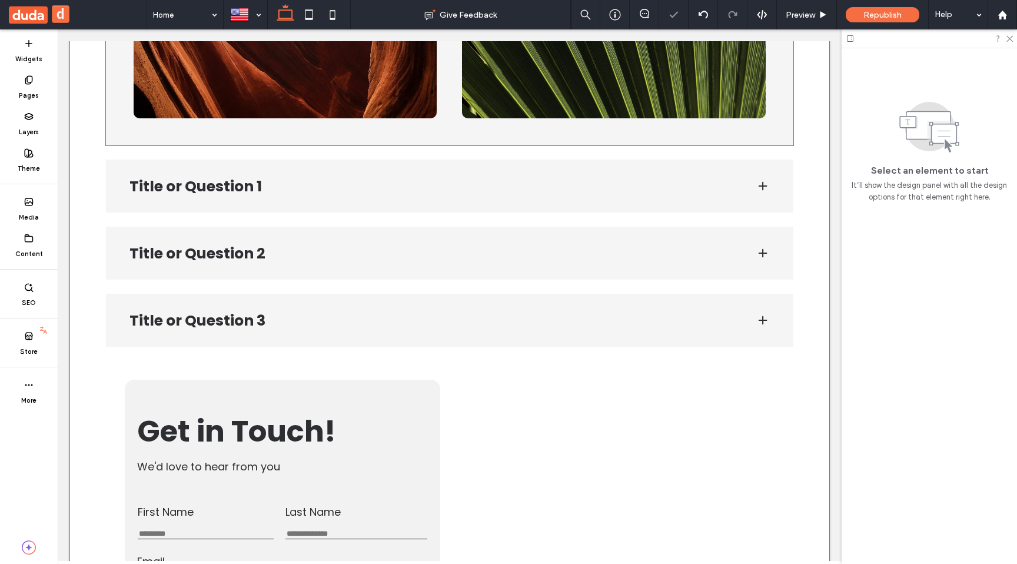
scroll to position [464, 0]
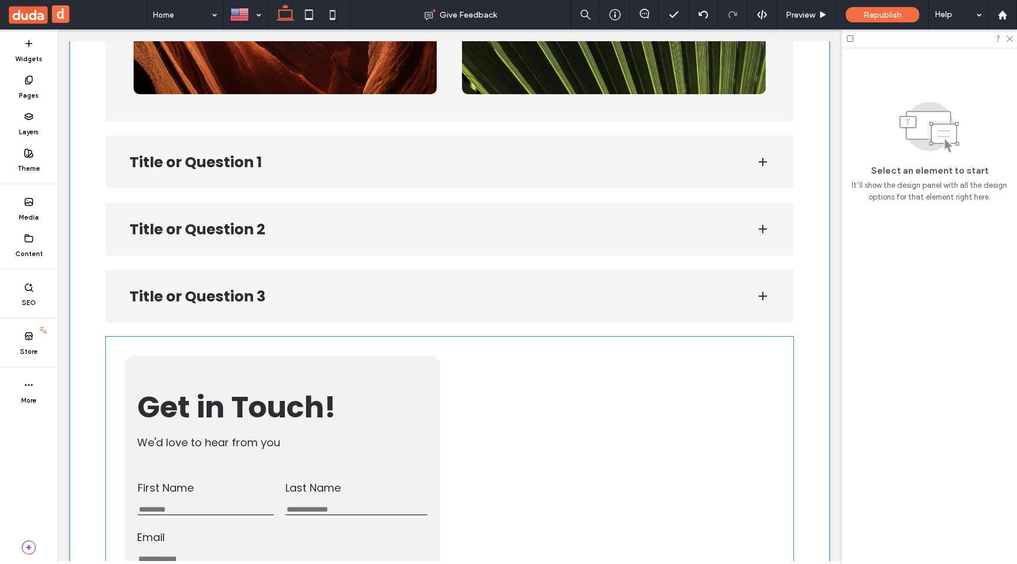
click at [417, 386] on h1 "Get in Touch! ﻿" at bounding box center [282, 407] width 290 height 45
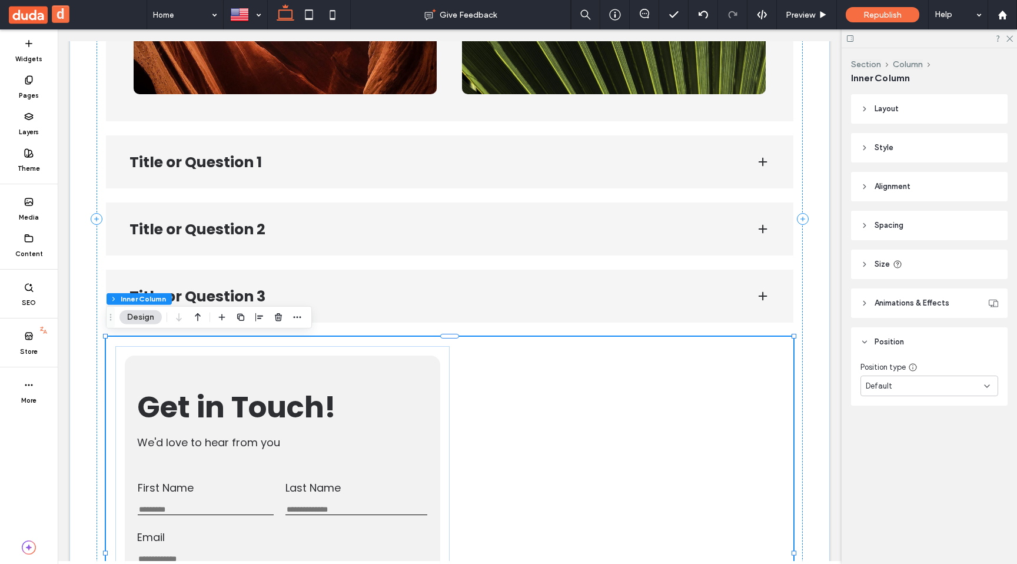
click at [417, 386] on h1 "Get in Touch! ﻿" at bounding box center [282, 407] width 290 height 45
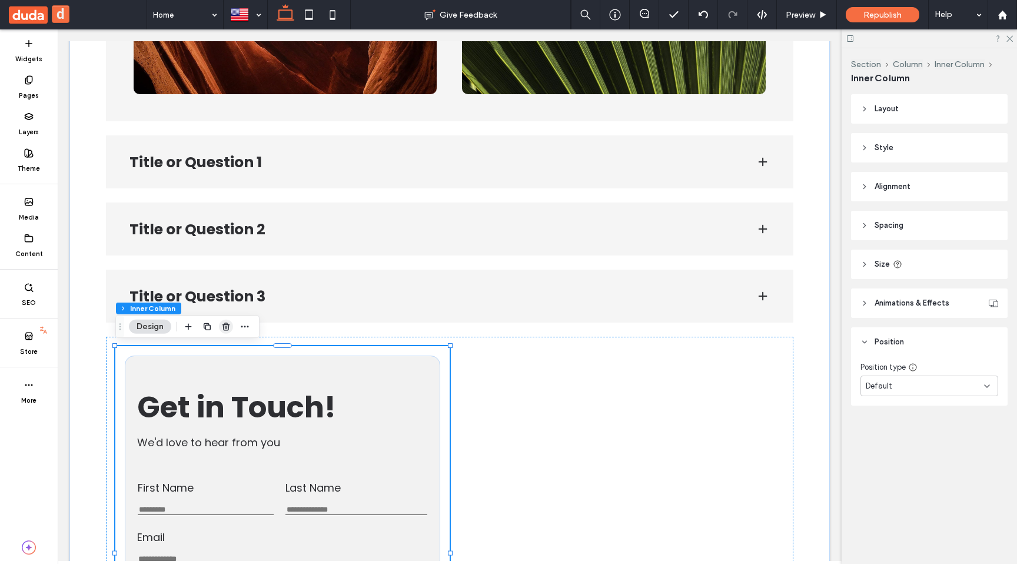
click at [225, 327] on icon "button" at bounding box center [225, 326] width 9 height 9
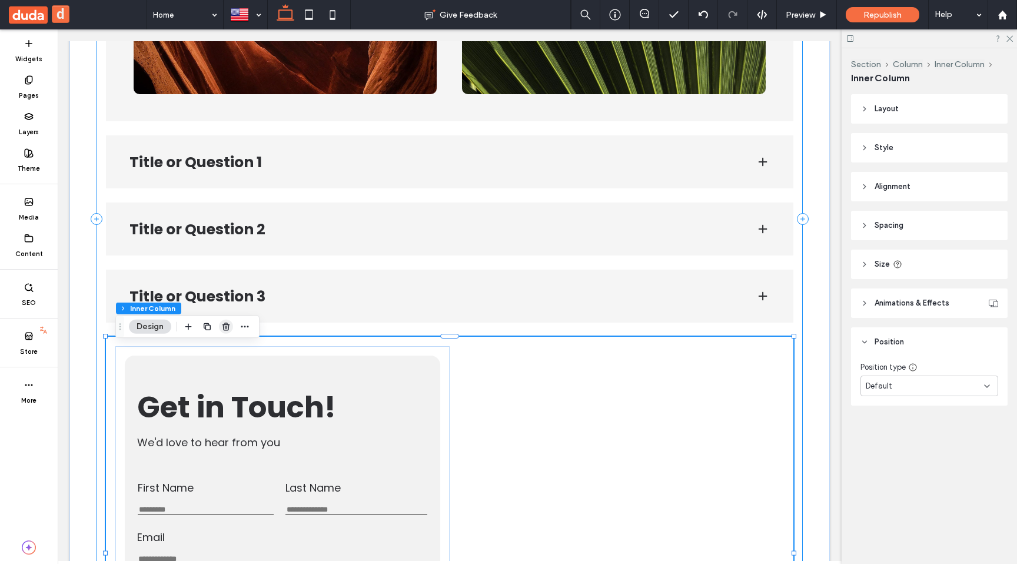
scroll to position [405, 0]
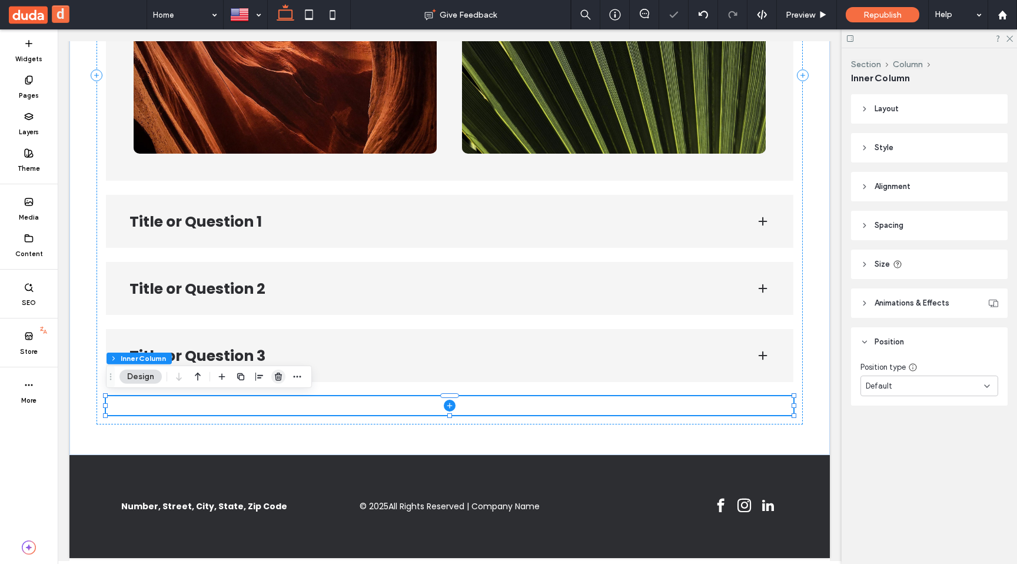
click at [278, 375] on use "button" at bounding box center [278, 377] width 7 height 8
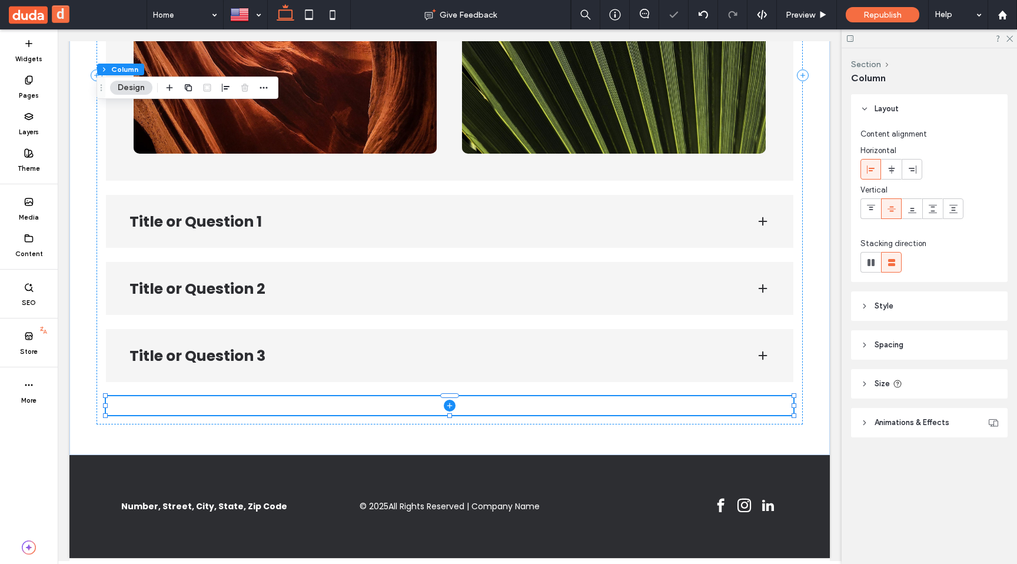
scroll to position [372, 0]
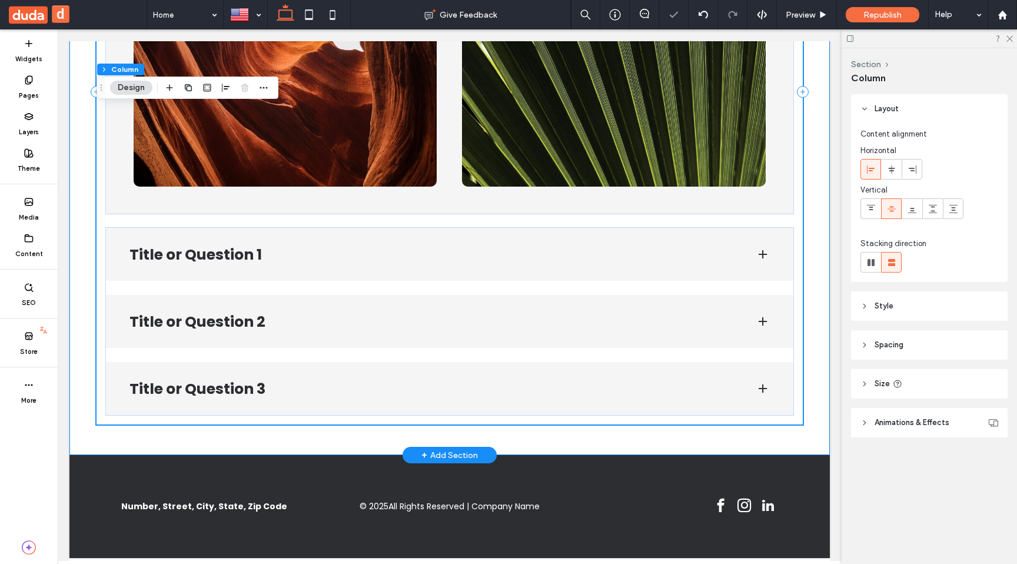
click at [205, 421] on div "Tab 1 Tab 2 Tab 3 This is a paragraph. Writing in paragraphs lets visitors find…" at bounding box center [450, 91] width 706 height 665
click at [172, 87] on icon "button" at bounding box center [169, 87] width 9 height 9
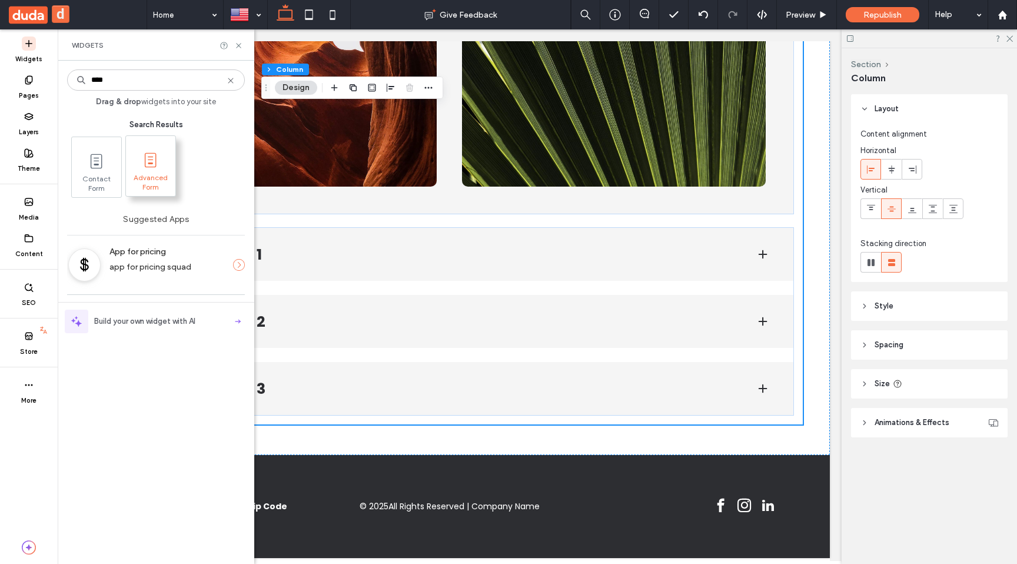
type input "****"
click at [144, 172] on span at bounding box center [150, 160] width 49 height 26
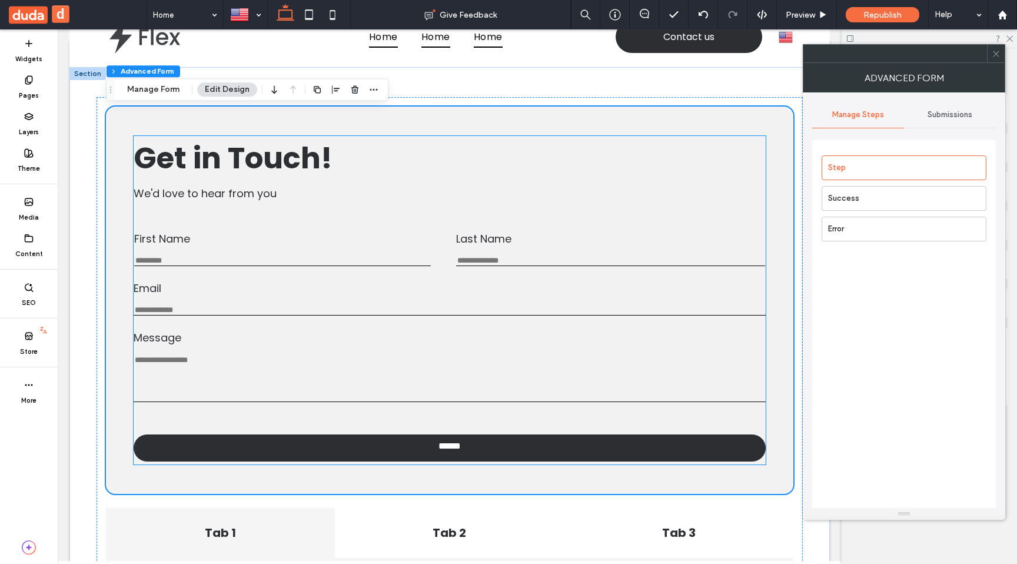
scroll to position [35, 0]
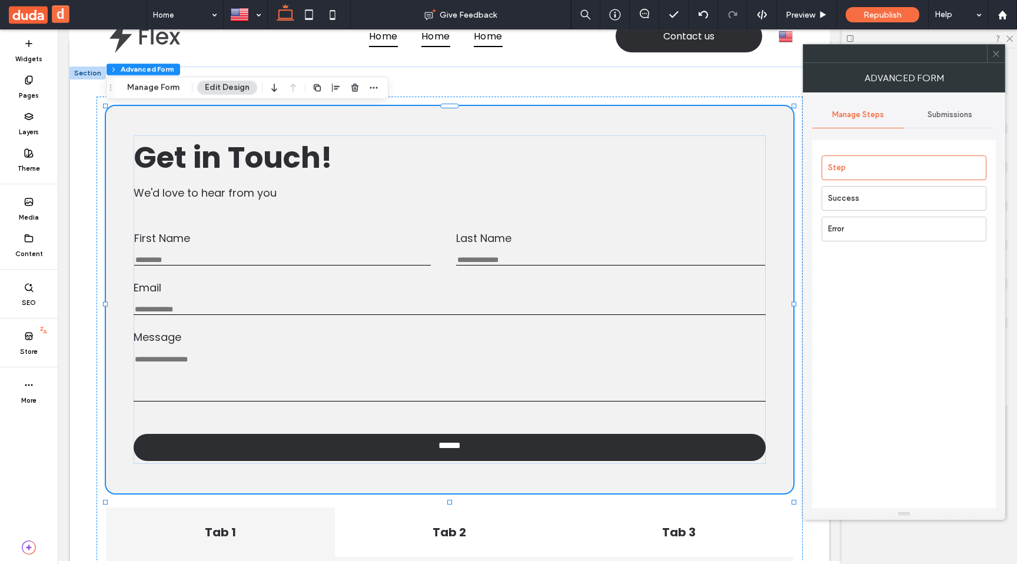
click at [994, 52] on use at bounding box center [996, 54] width 6 height 6
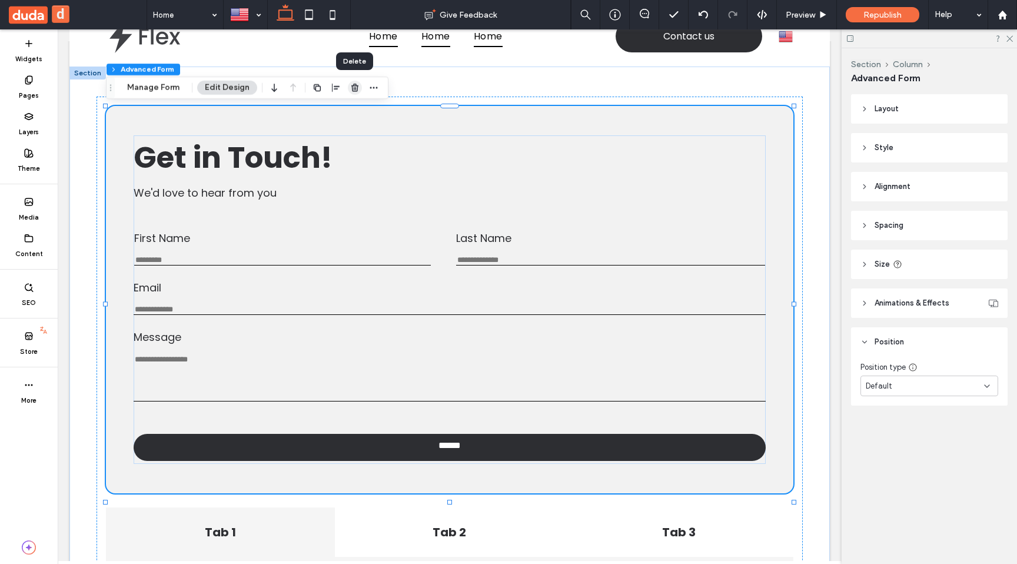
click at [357, 86] on icon "button" at bounding box center [354, 87] width 9 height 9
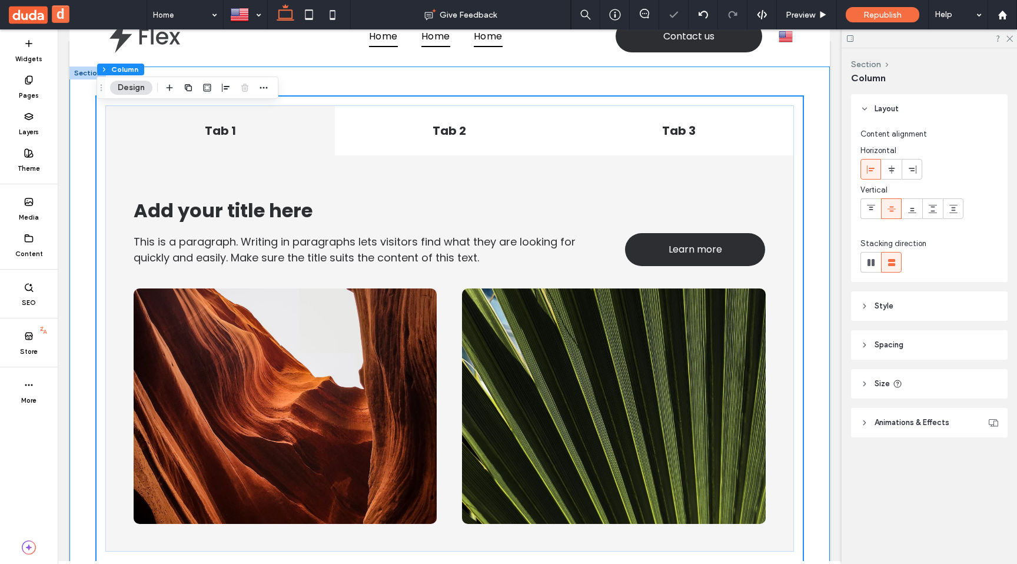
click at [368, 82] on div "Tab 1 Tab 2 Tab 3 This is a paragraph. Writing in paragraphs lets visitors find…" at bounding box center [450, 430] width 706 height 726
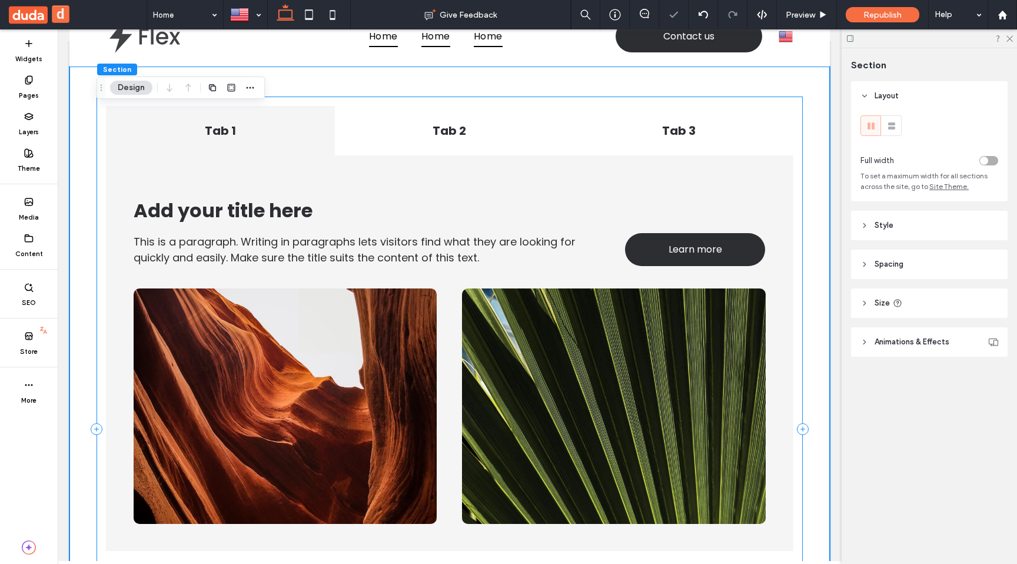
click at [350, 101] on div "Tab 1 Tab 2 Tab 3 This is a paragraph. Writing in paragraphs lets visitors find…" at bounding box center [450, 429] width 706 height 665
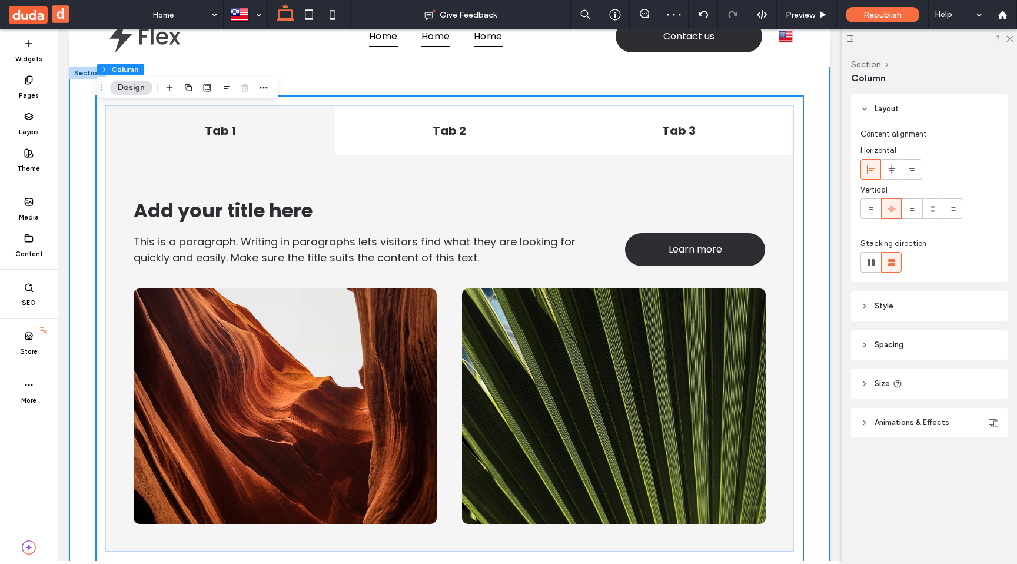
click at [361, 86] on div "Tab 1 Tab 2 Tab 3 This is a paragraph. Writing in paragraphs lets visitors find…" at bounding box center [450, 430] width 706 height 726
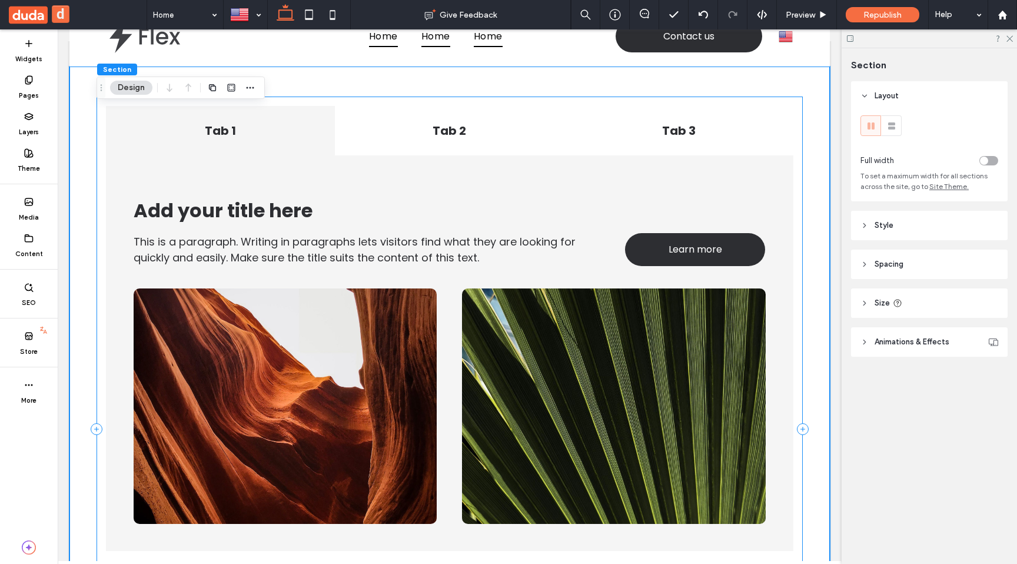
click at [351, 97] on div "Tab 1 Tab 2 Tab 3 This is a paragraph. Writing in paragraphs lets visitors find…" at bounding box center [450, 429] width 706 height 665
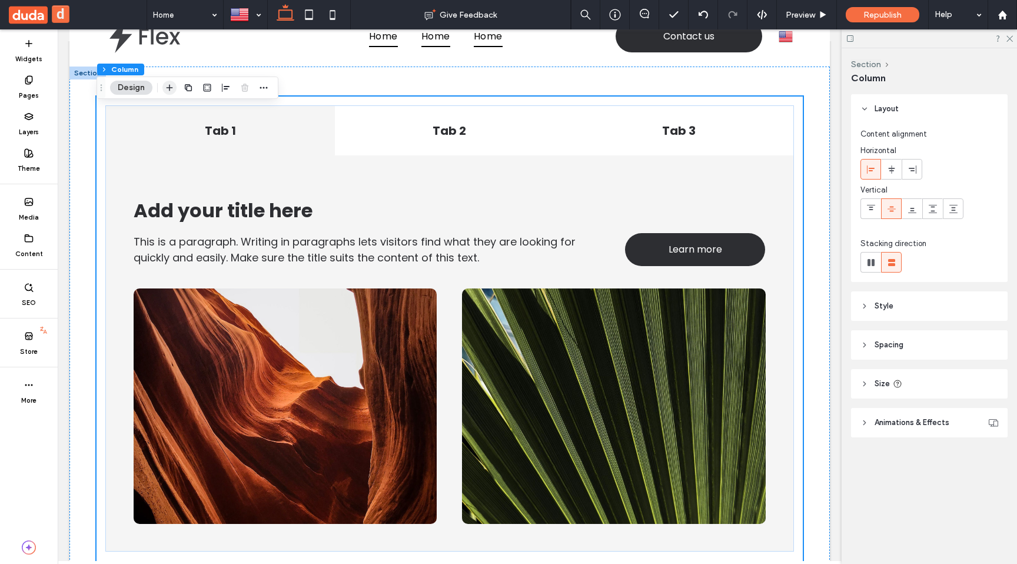
click at [169, 87] on use "button" at bounding box center [170, 88] width 6 height 6
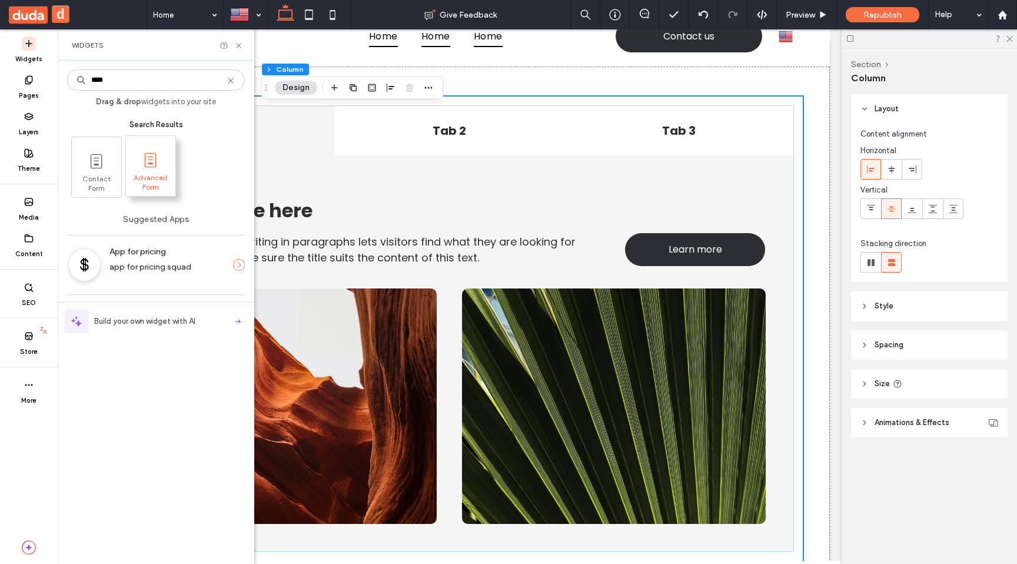
type input "****"
click at [158, 177] on span "Advanced Form" at bounding box center [150, 181] width 49 height 16
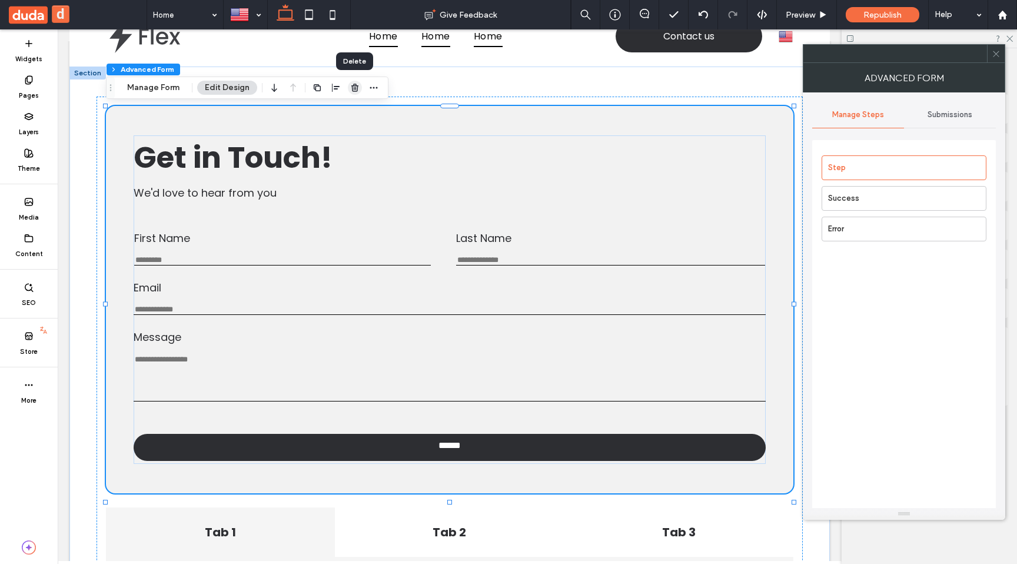
click at [351, 91] on use "button" at bounding box center [354, 88] width 7 height 8
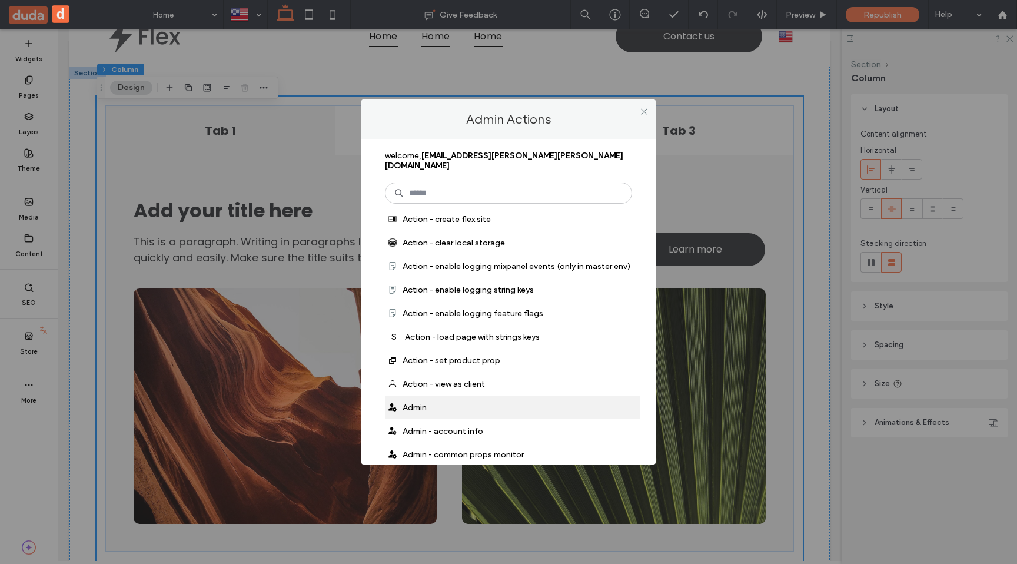
scroll to position [42, 0]
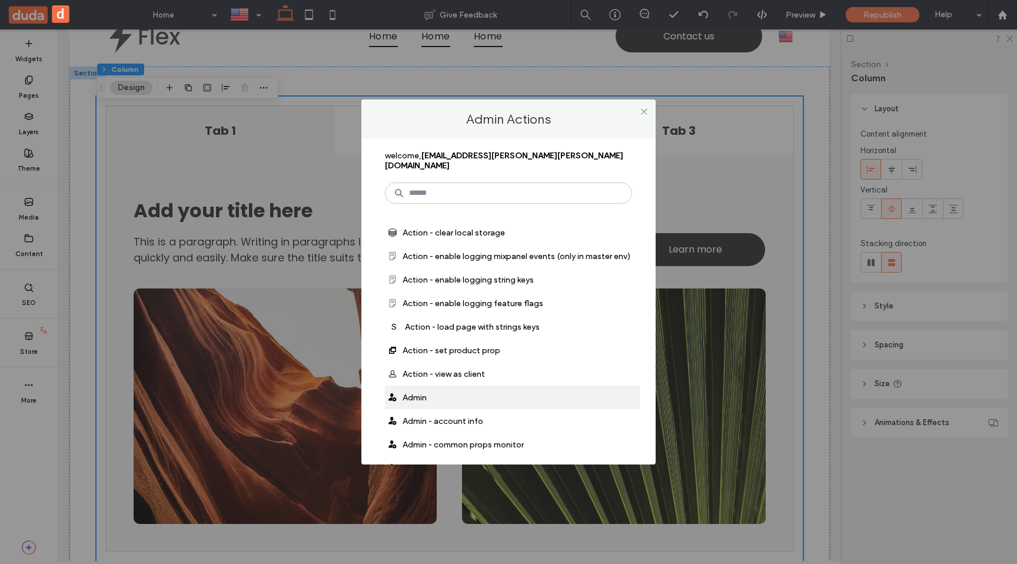
click at [424, 393] on span "Admin" at bounding box center [415, 398] width 24 height 10
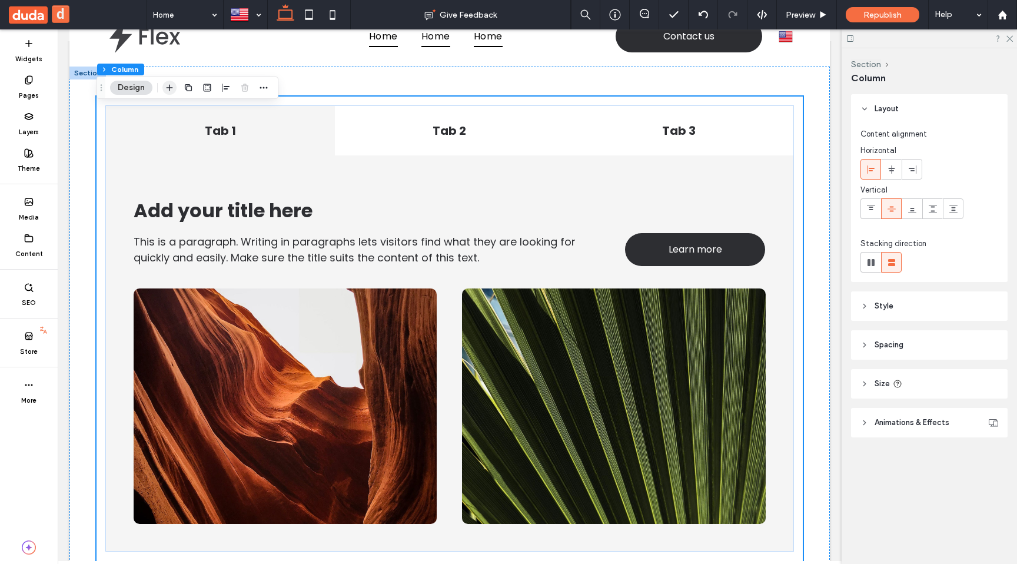
click at [168, 86] on icon "button" at bounding box center [169, 87] width 9 height 9
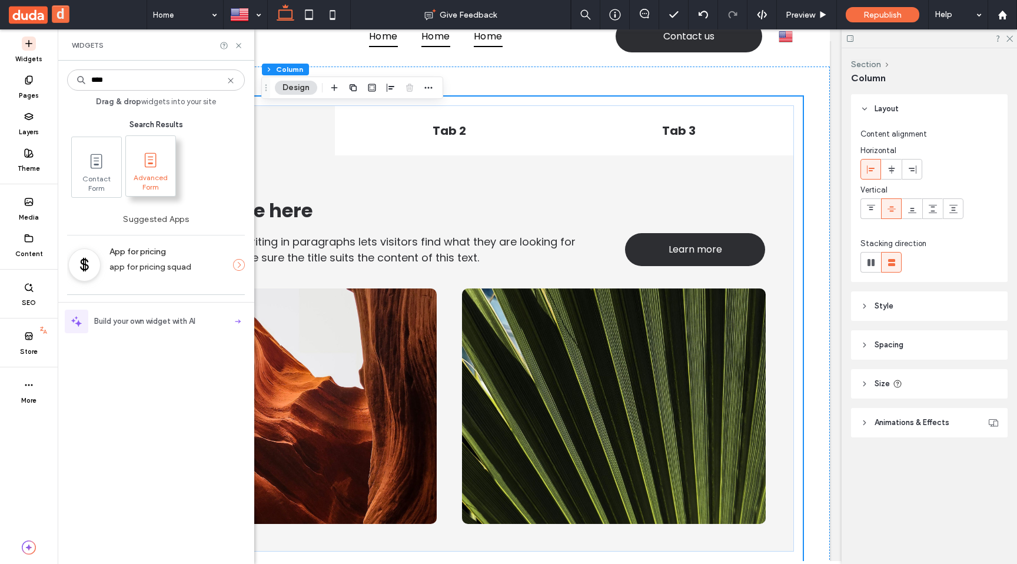
type input "****"
click at [149, 164] on icon at bounding box center [150, 160] width 19 height 19
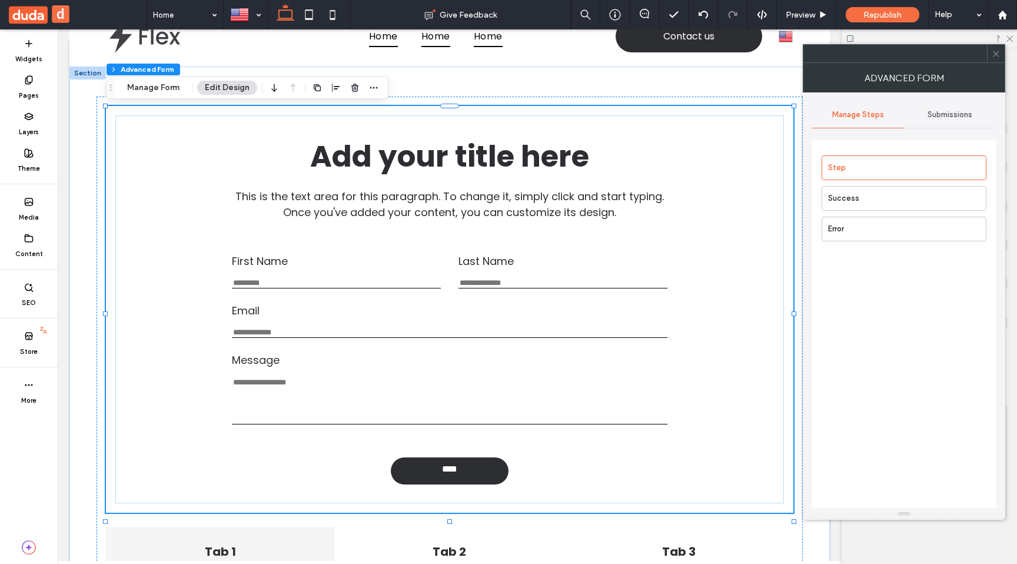
click at [999, 54] on icon at bounding box center [996, 53] width 9 height 9
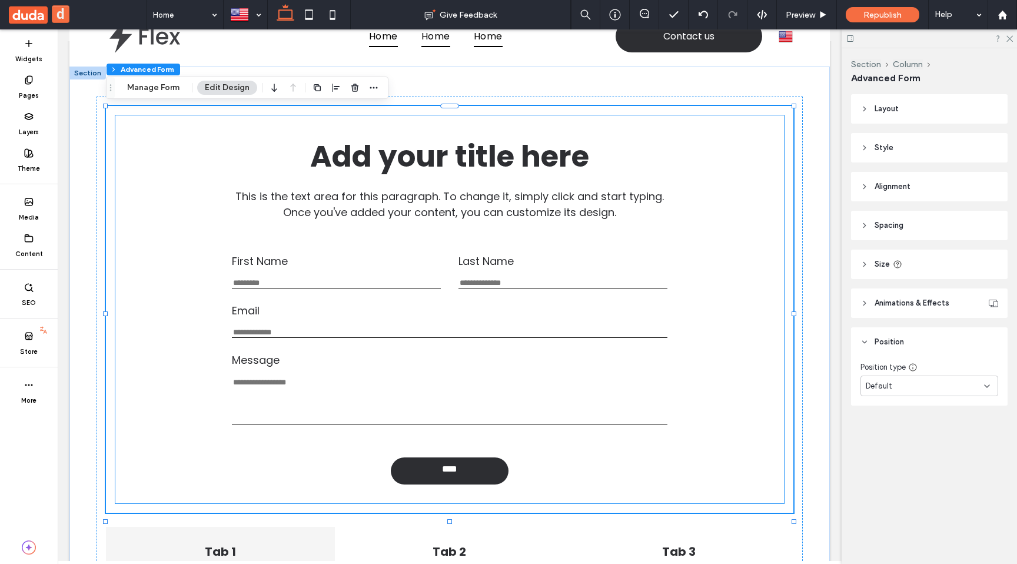
click at [667, 207] on div "Add your title here This is the text area for this paragraph. To change it, sim…" at bounding box center [449, 177] width 649 height 105
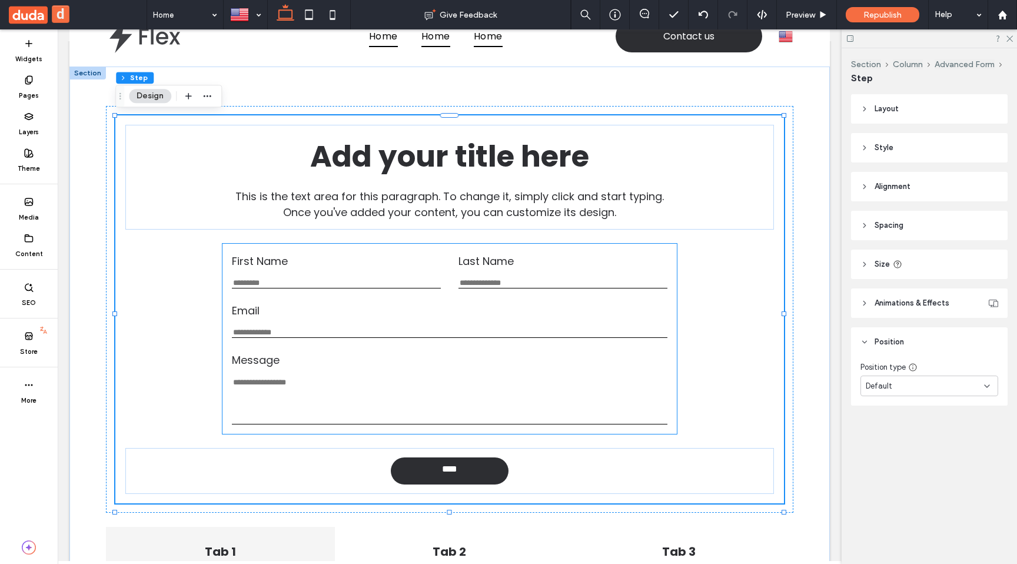
click at [630, 254] on label "Last Name" at bounding box center [562, 261] width 209 height 16
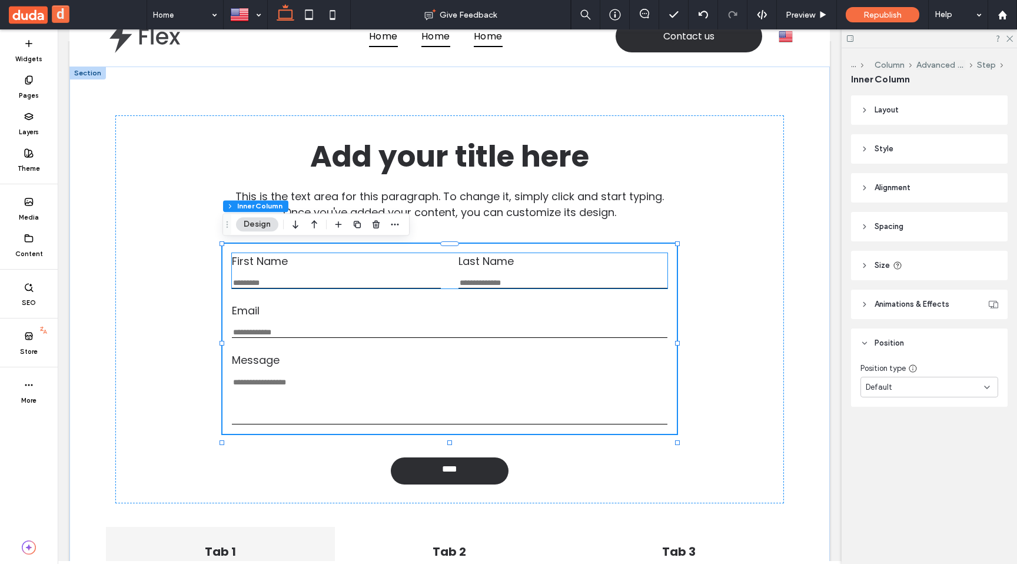
click at [629, 286] on input "Last Name" at bounding box center [562, 283] width 209 height 10
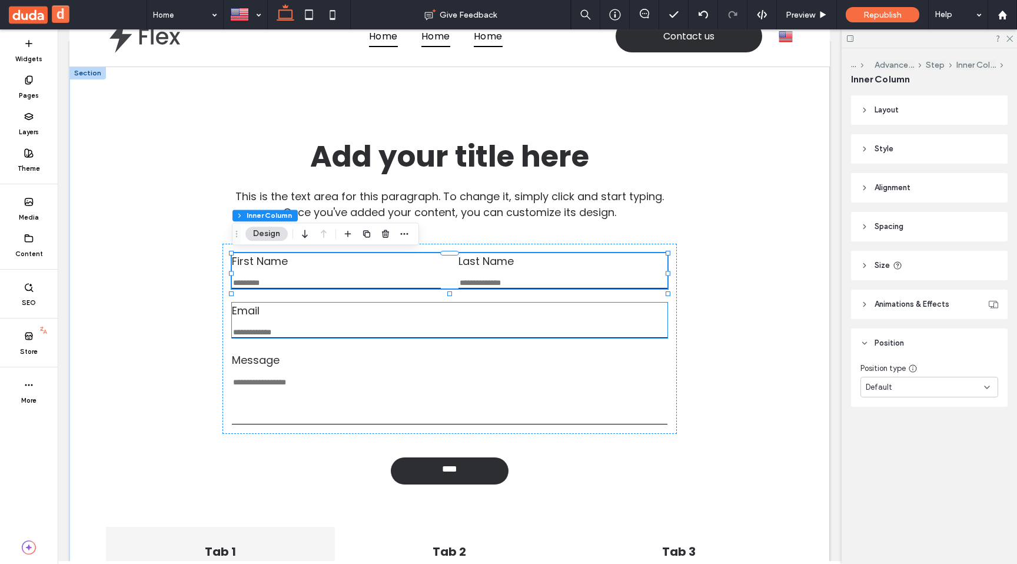
click at [606, 317] on label "Email" at bounding box center [450, 311] width 436 height 16
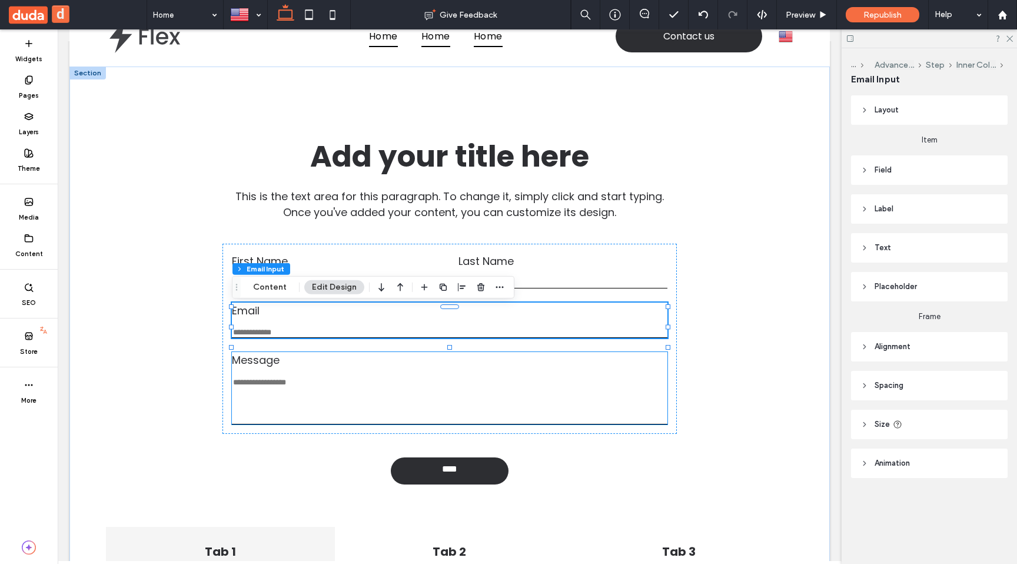
click at [556, 385] on textarea "Message" at bounding box center [450, 400] width 436 height 47
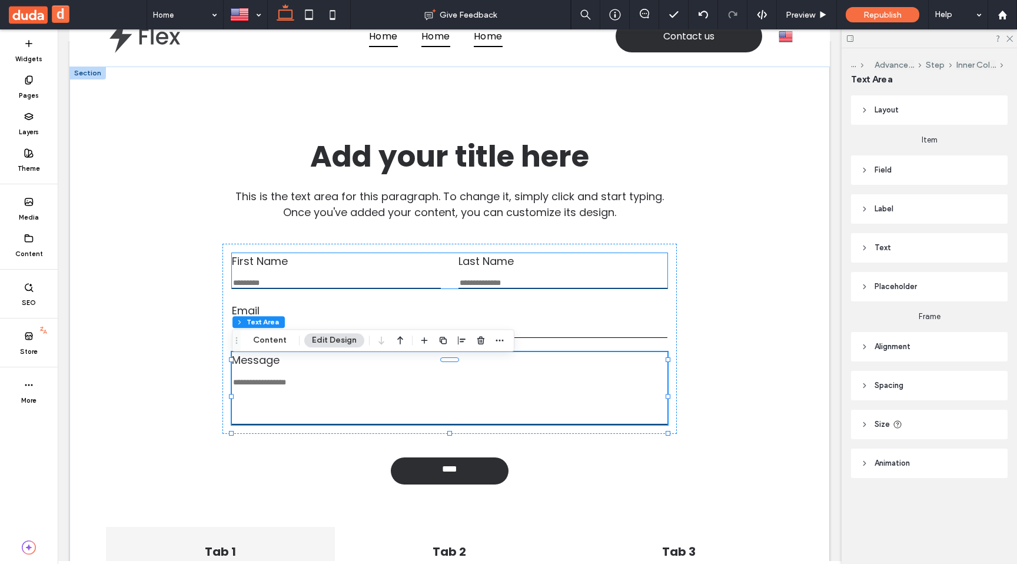
click at [575, 281] on input "Last Name" at bounding box center [562, 283] width 209 height 10
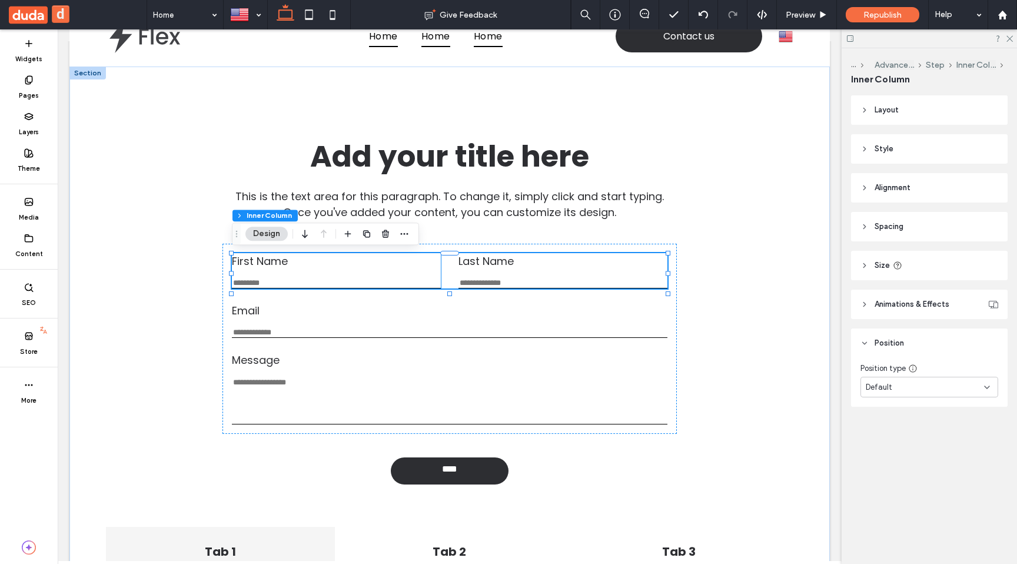
click at [423, 278] on div "First Name This is required" at bounding box center [336, 270] width 209 height 35
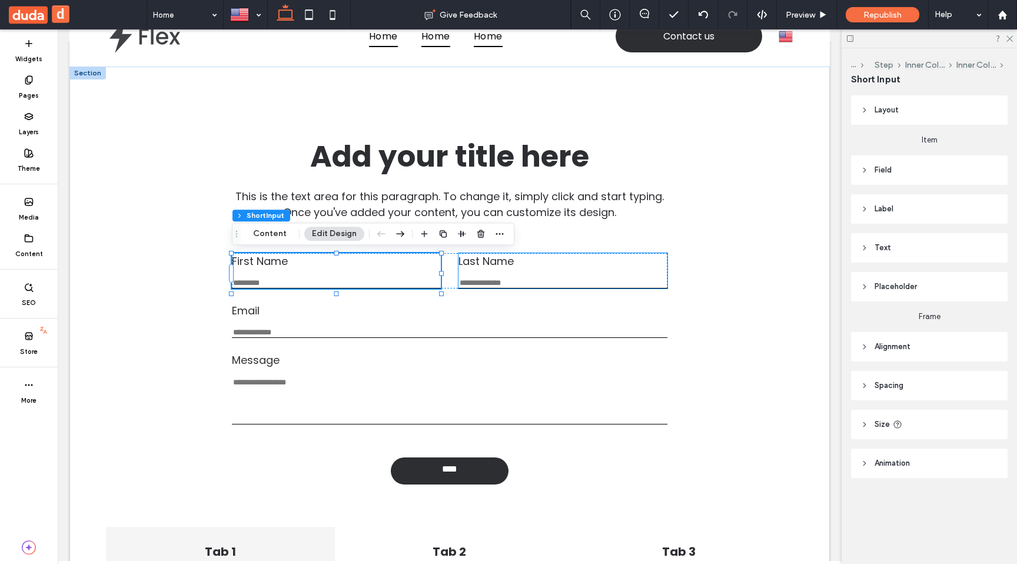
click at [507, 273] on div "Last Name This is required" at bounding box center [562, 270] width 209 height 35
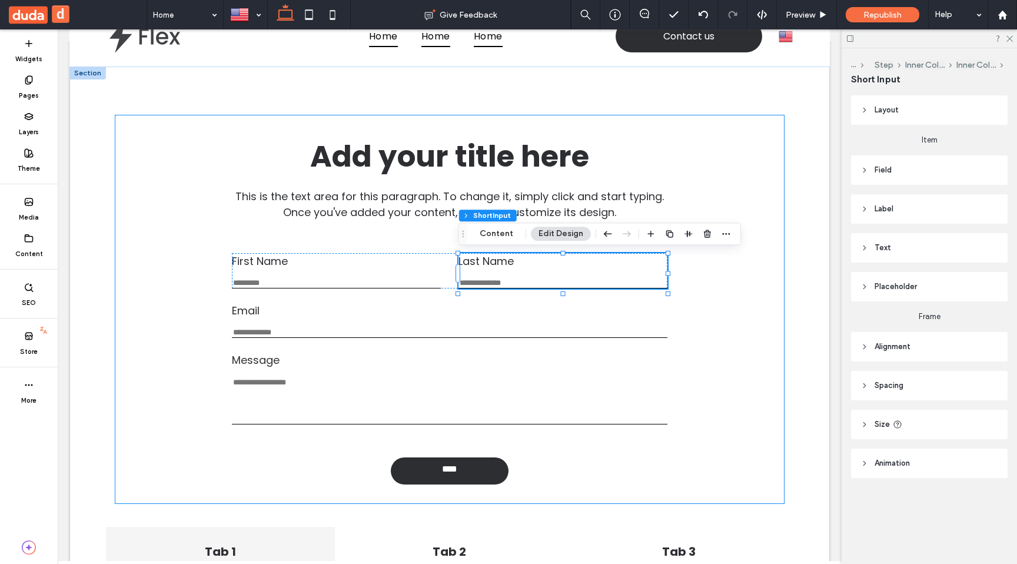
click at [431, 241] on div "Add your title here This is the text area for this paragraph. To change it, sim…" at bounding box center [449, 309] width 668 height 388
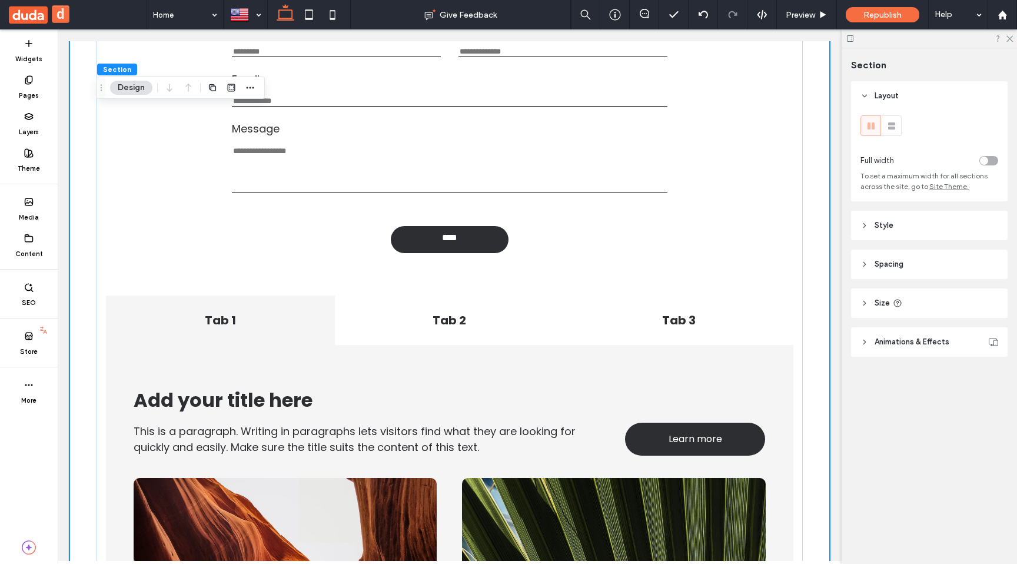
scroll to position [355, 0]
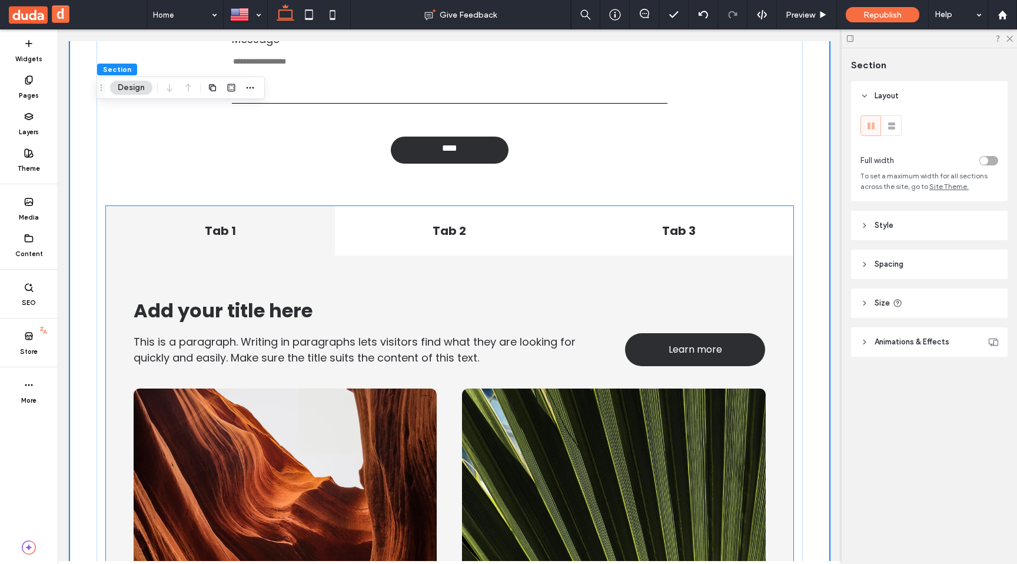
click at [722, 272] on div "This is a paragraph. Writing in paragraphs lets visitors find what they are loo…" at bounding box center [449, 453] width 687 height 396
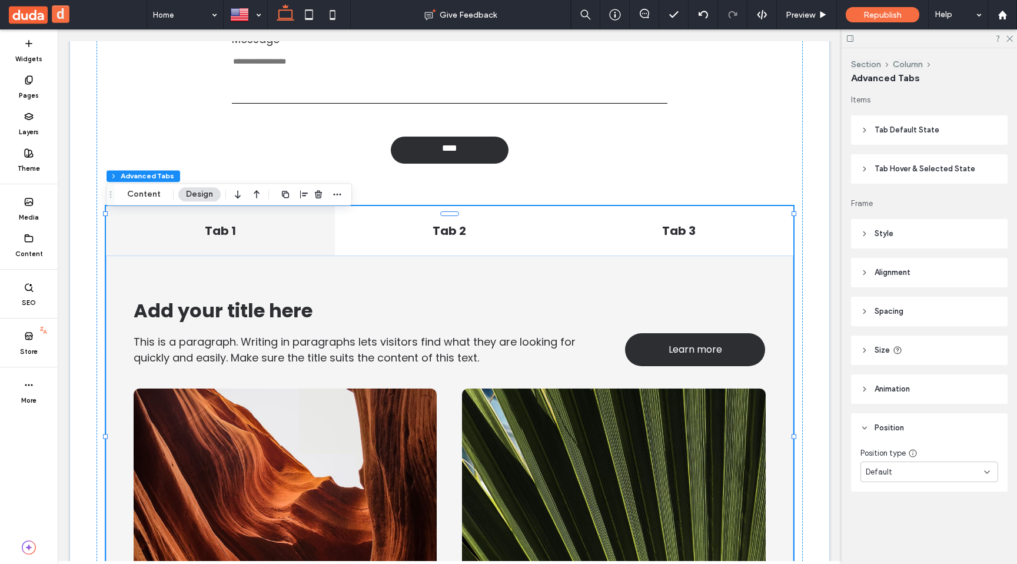
click at [939, 131] on header "Tab Default State" at bounding box center [929, 129] width 157 height 29
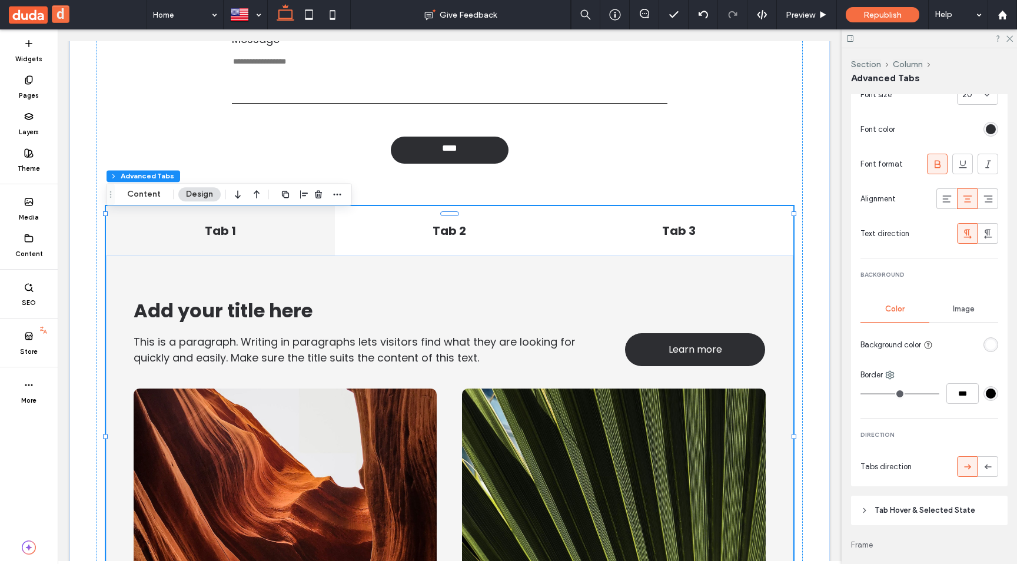
scroll to position [340, 0]
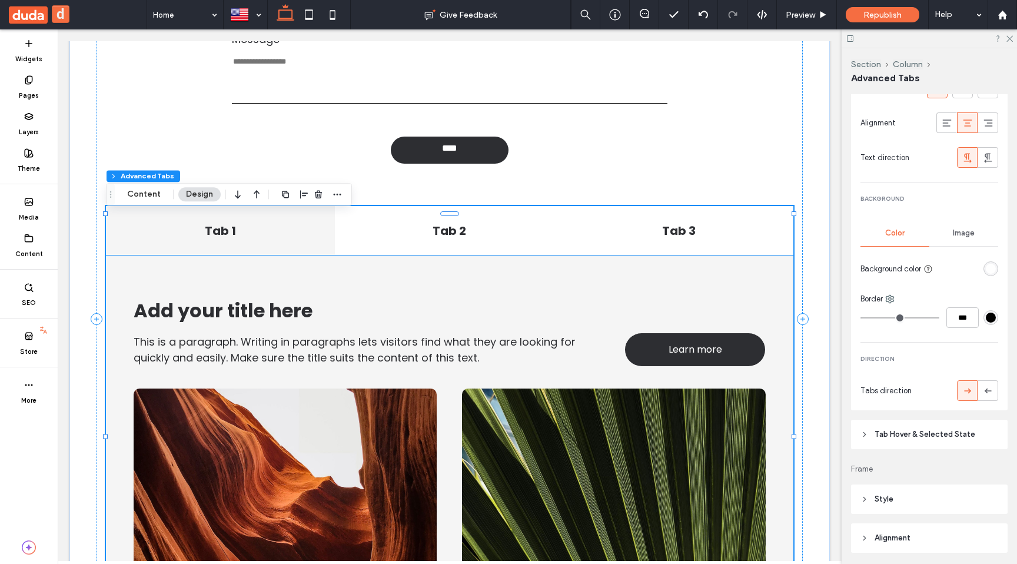
click at [720, 267] on div "This is a paragraph. Writing in paragraphs lets visitors find what they are loo…" at bounding box center [449, 453] width 687 height 396
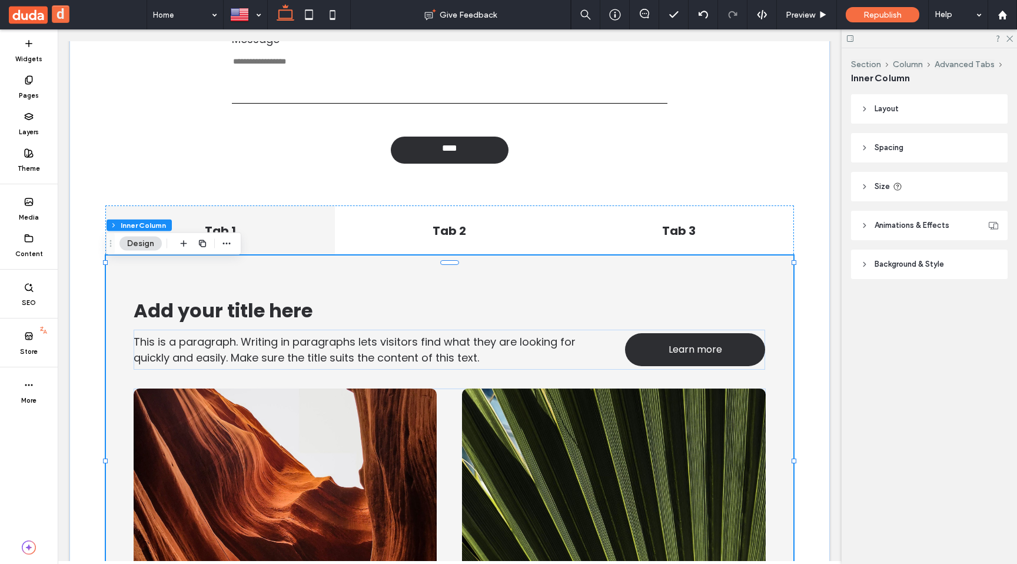
click at [918, 264] on span "Background & Style" at bounding box center [909, 264] width 69 height 12
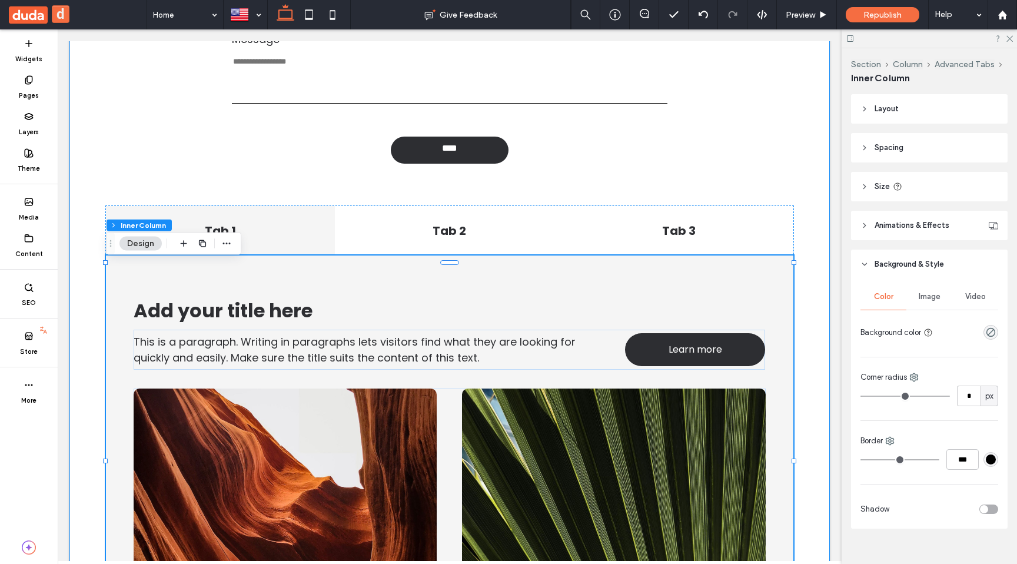
click at [827, 370] on div "Add your title here This is the text area for this paragraph. To change it, sim…" at bounding box center [449, 319] width 760 height 1146
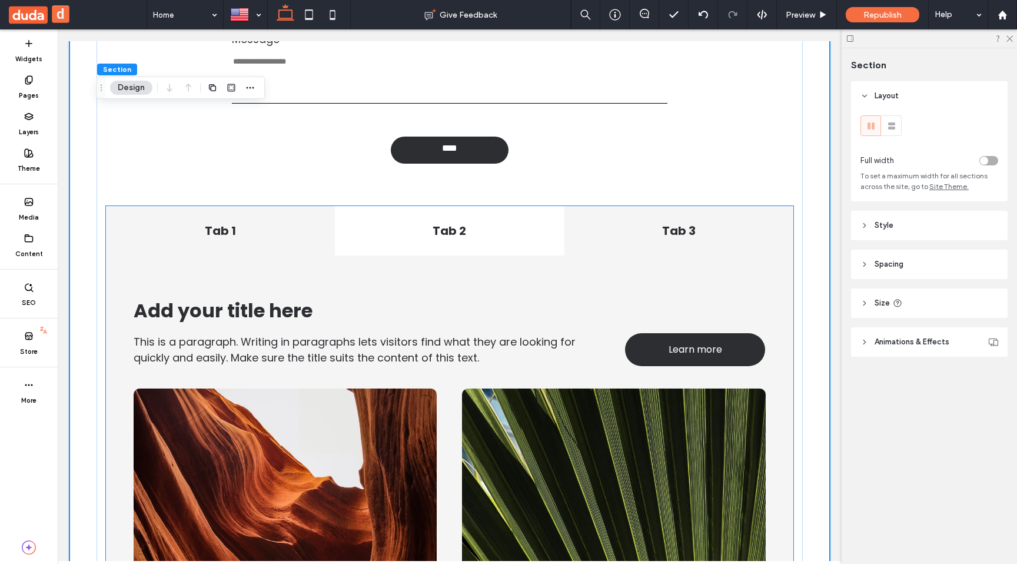
click at [777, 248] on div "Tab 3" at bounding box center [678, 230] width 229 height 49
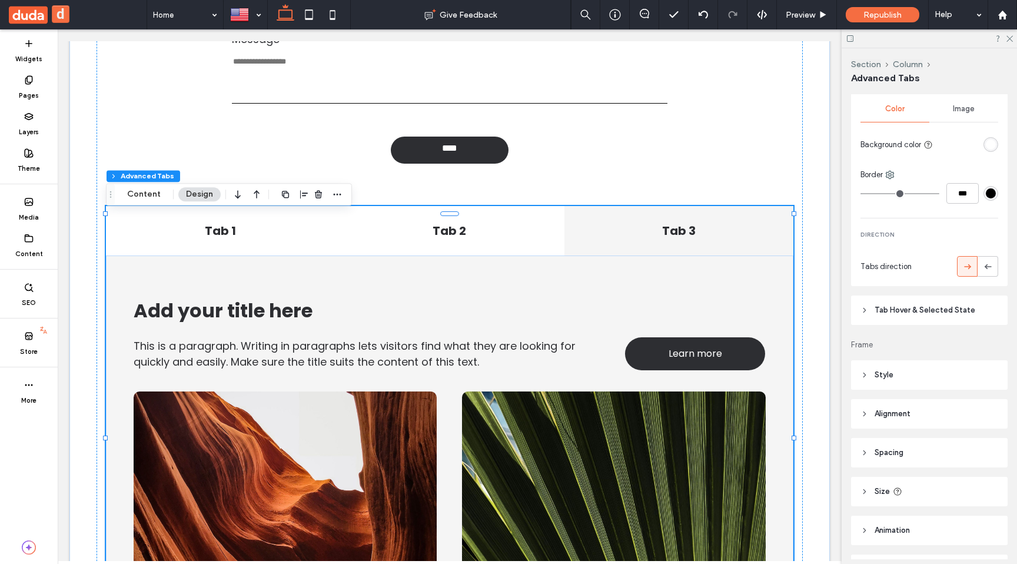
scroll to position [585, 0]
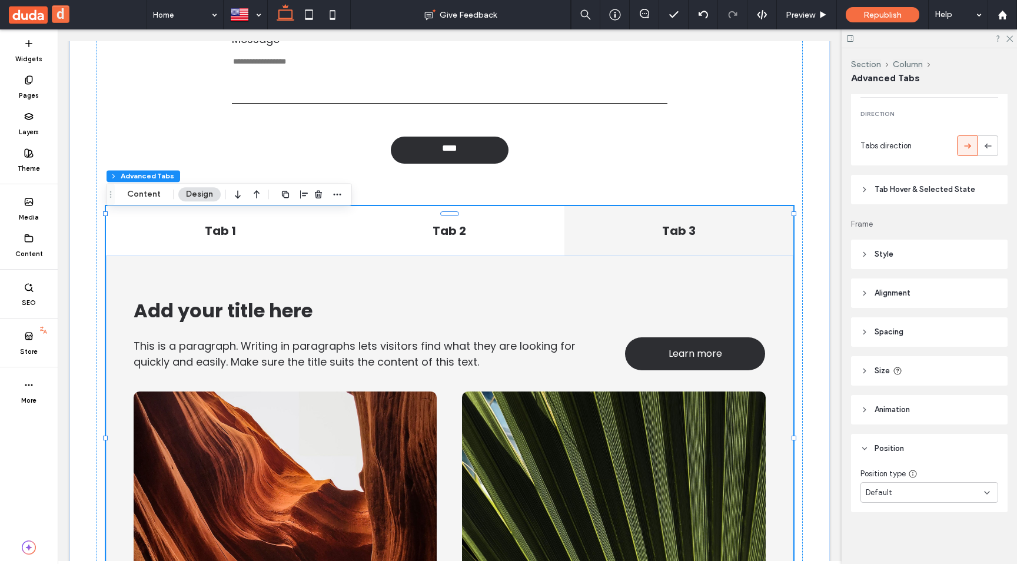
click at [933, 253] on header "Style" at bounding box center [929, 254] width 157 height 29
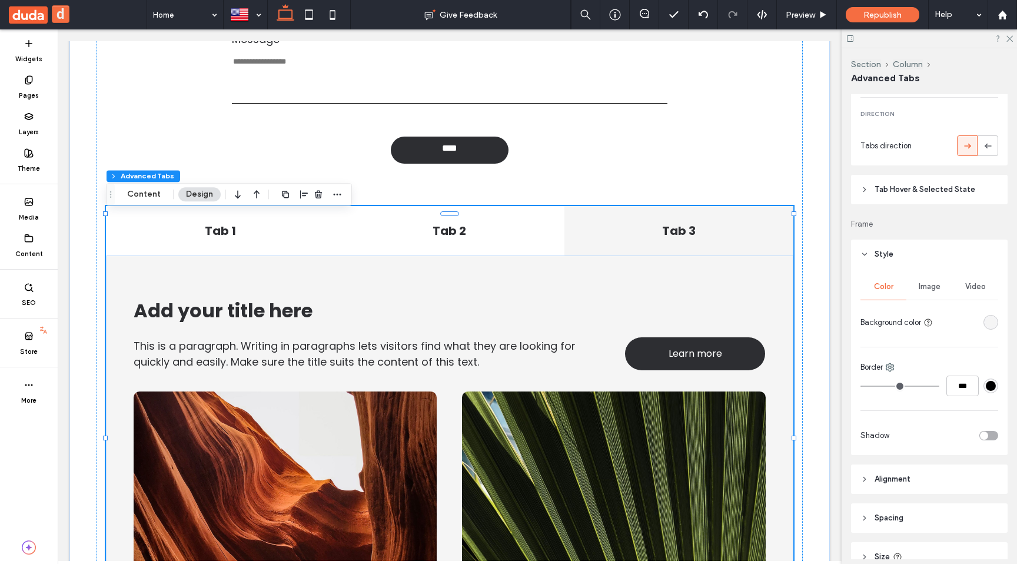
click at [992, 323] on div "rgba(245,245,245,1)" at bounding box center [991, 322] width 10 height 10
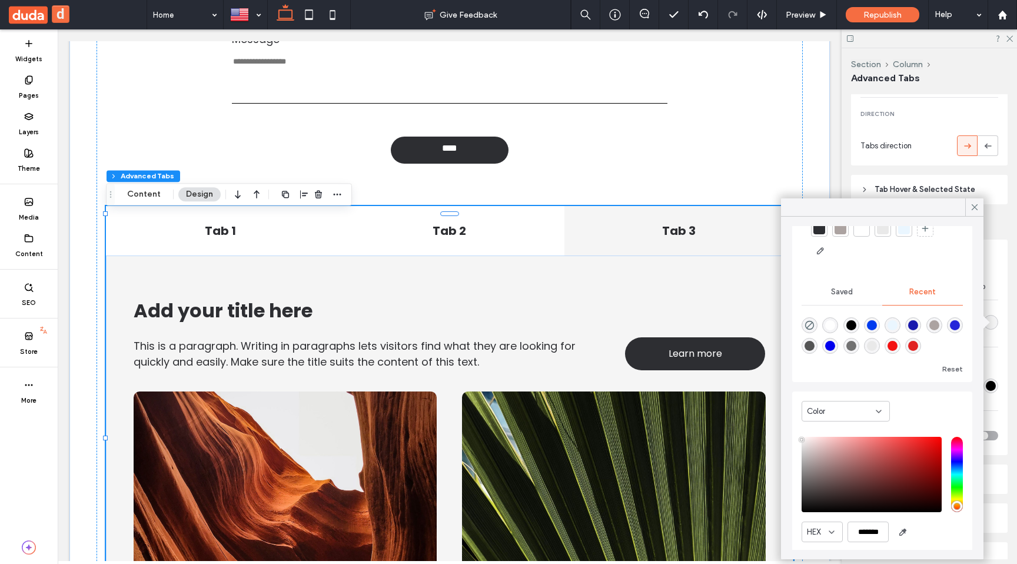
scroll to position [90, 0]
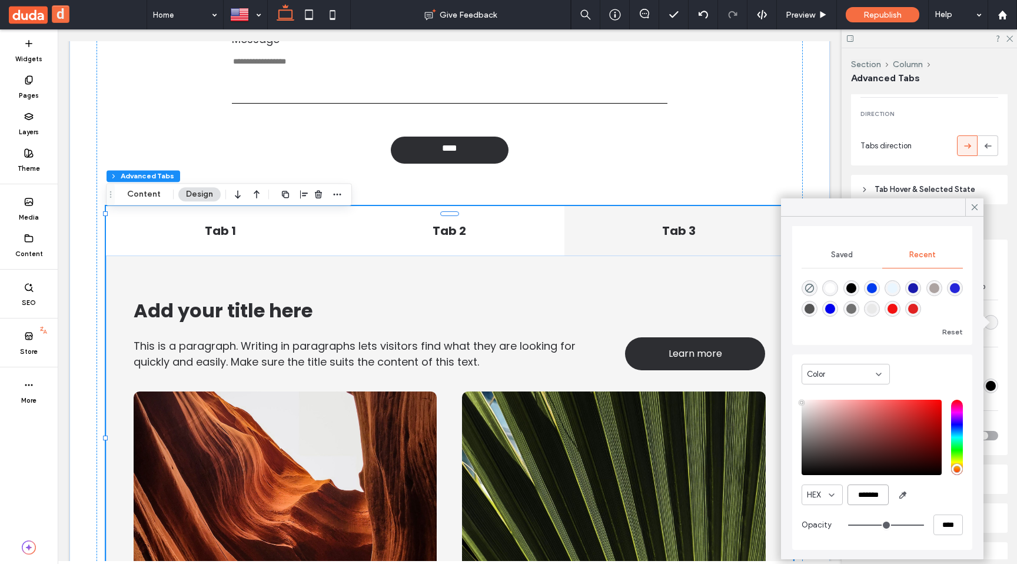
click at [873, 486] on input "*******" at bounding box center [867, 494] width 41 height 21
click at [975, 212] on icon at bounding box center [974, 207] width 11 height 11
